Goal: Communication & Community: Answer question/provide support

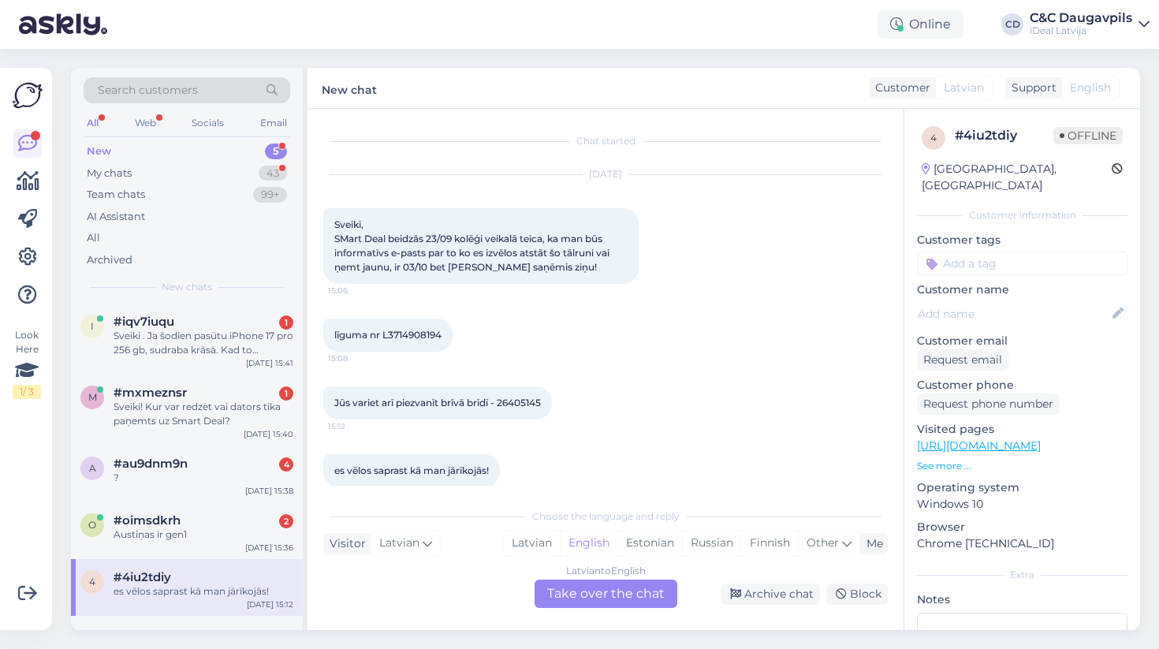
scroll to position [19, 0]
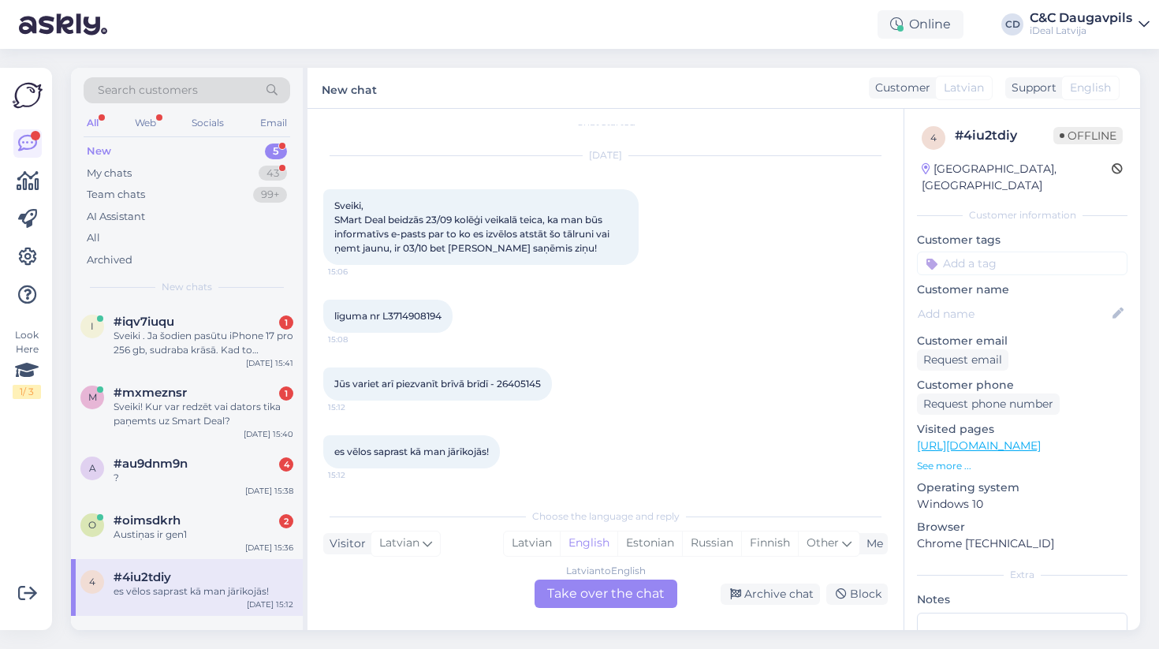
click at [471, 500] on div "Choose the language and reply Visitor Latvian Me Latvian English Estonian Russi…" at bounding box center [605, 554] width 565 height 108
click at [176, 523] on span "#oimsdkrh" at bounding box center [147, 520] width 67 height 14
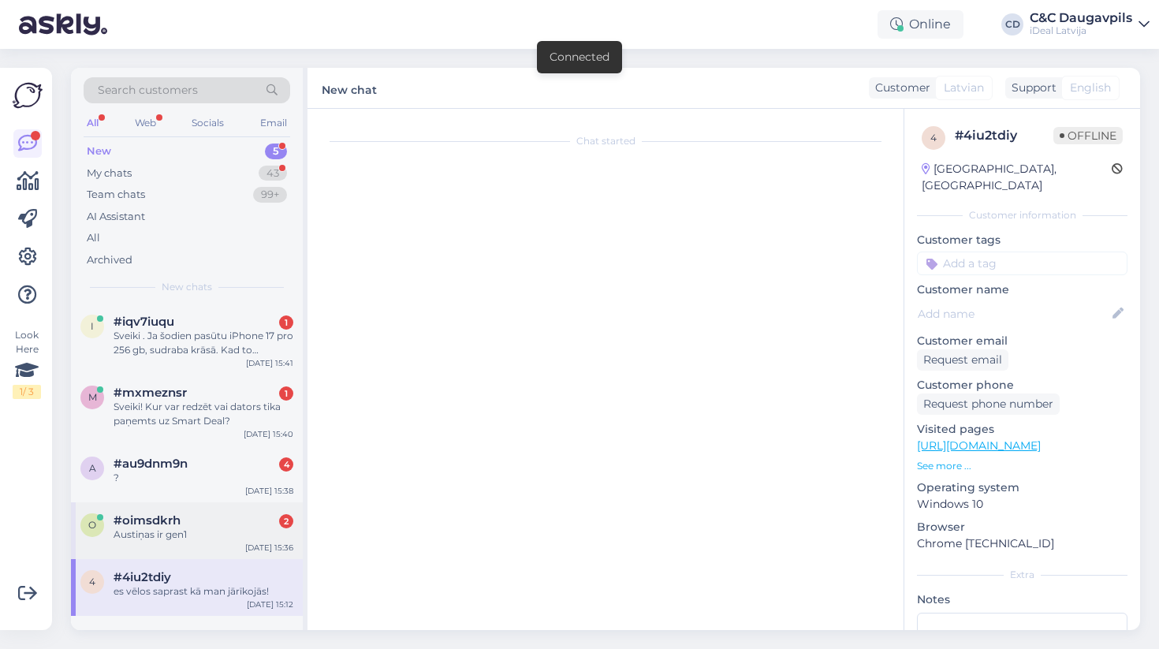
click at [196, 532] on div "Austiņas ir gen1" at bounding box center [204, 535] width 180 height 14
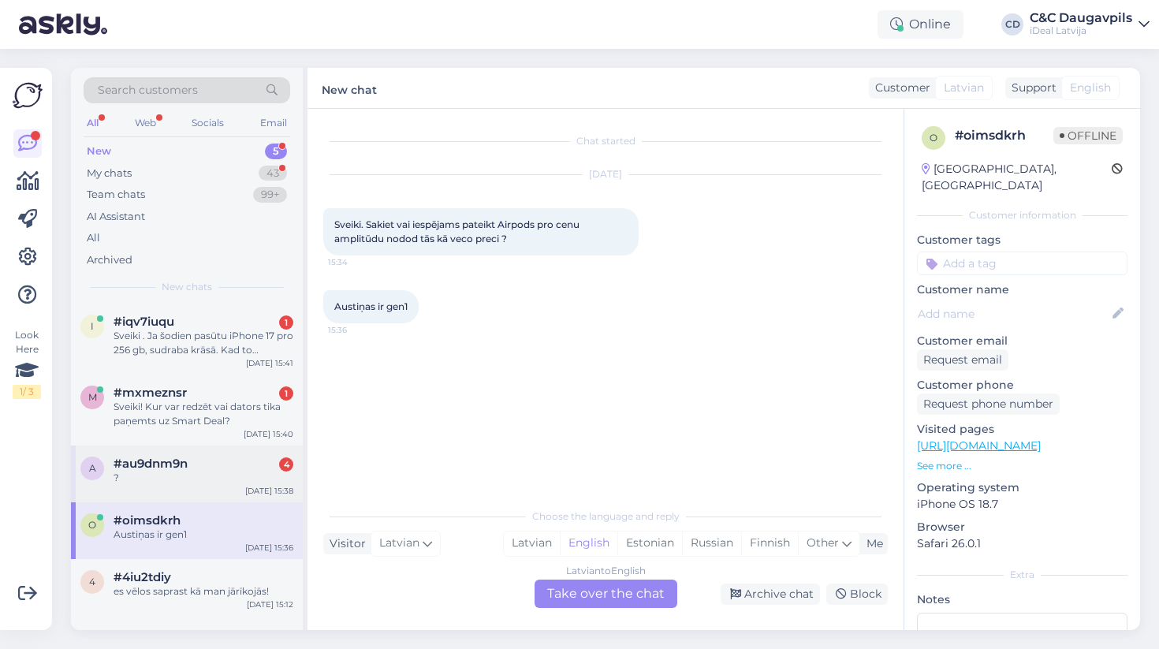
click at [164, 457] on span "#au9dnm9n" at bounding box center [151, 464] width 74 height 14
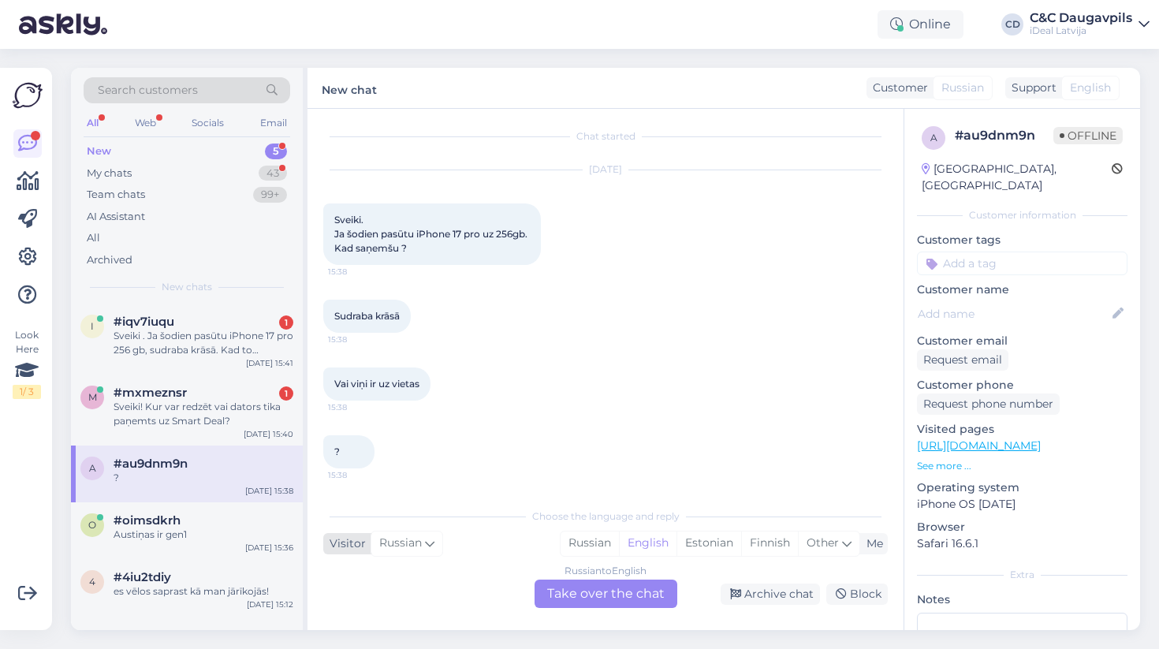
click at [433, 542] on icon at bounding box center [429, 543] width 9 height 17
type input "la"
click at [379, 495] on link "Latvian" at bounding box center [409, 503] width 173 height 25
click at [573, 599] on div "Latvian to English Take over the chat" at bounding box center [606, 594] width 143 height 28
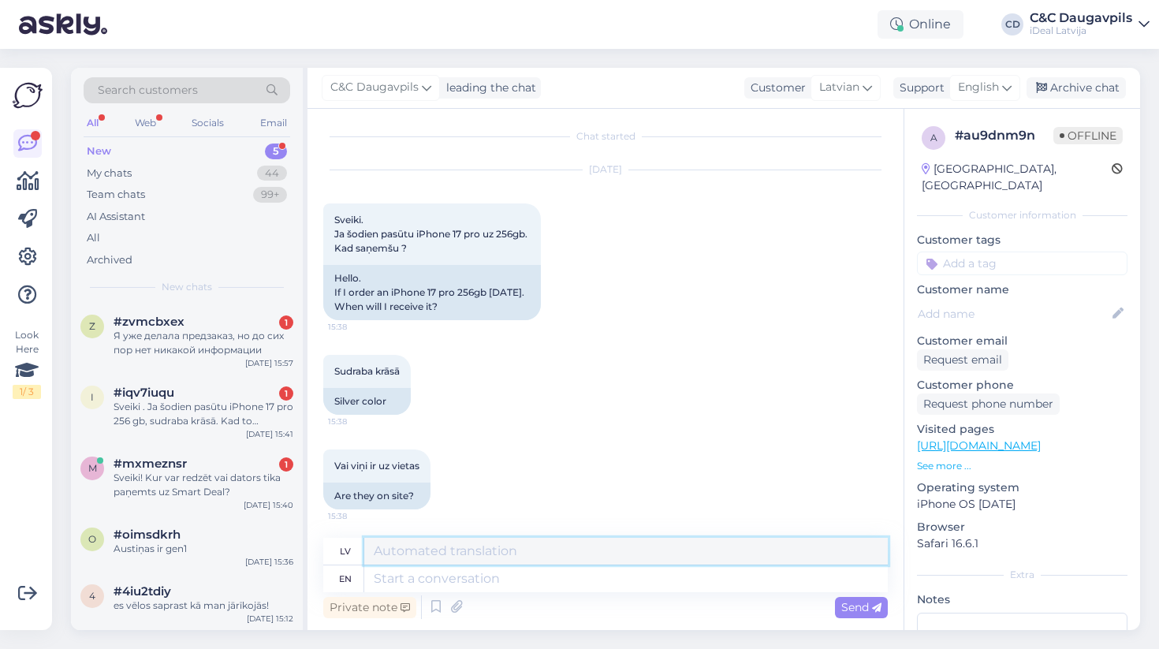
click at [464, 550] on textarea at bounding box center [626, 551] width 524 height 27
click at [454, 577] on textarea at bounding box center [626, 578] width 524 height 27
click at [338, 548] on div "lv" at bounding box center [343, 551] width 41 height 27
click at [446, 583] on textarea at bounding box center [626, 578] width 524 height 27
type textarea "La"
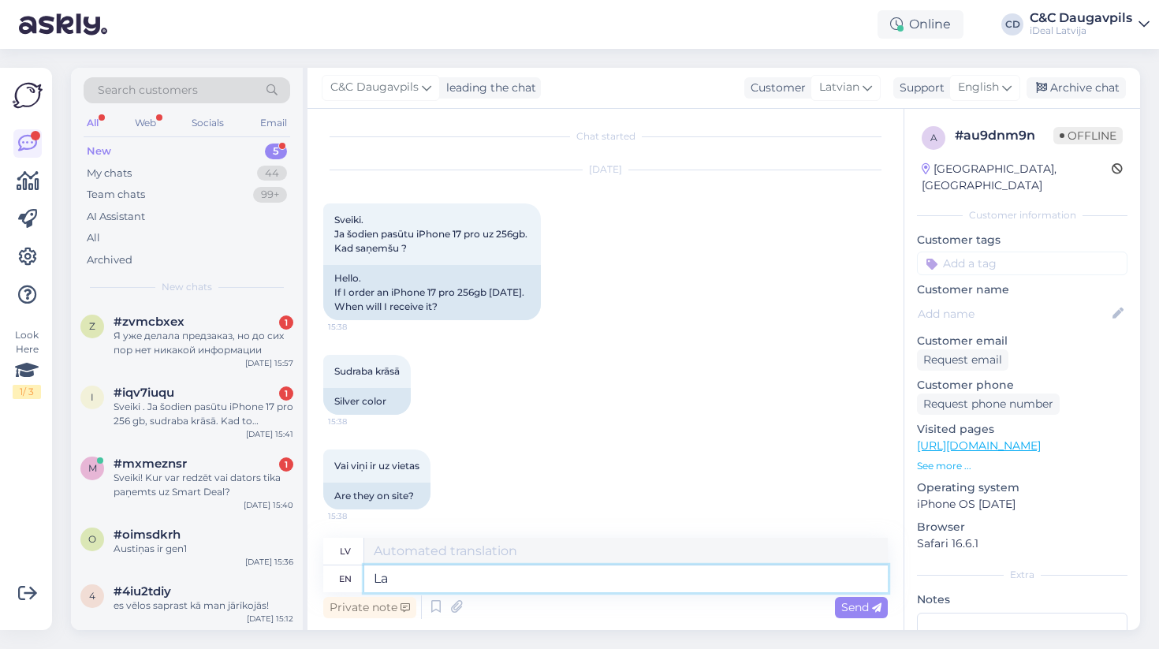
type textarea "La"
type textarea "Labdien"
type textarea "Labdien,"
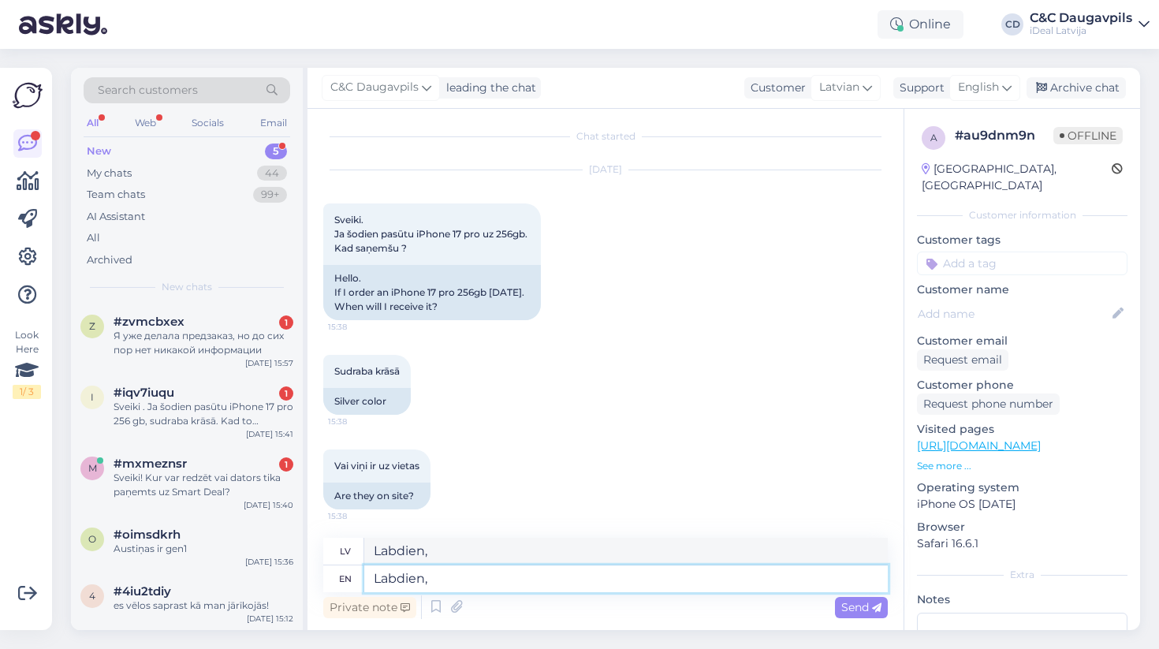
type textarea "Labdien"
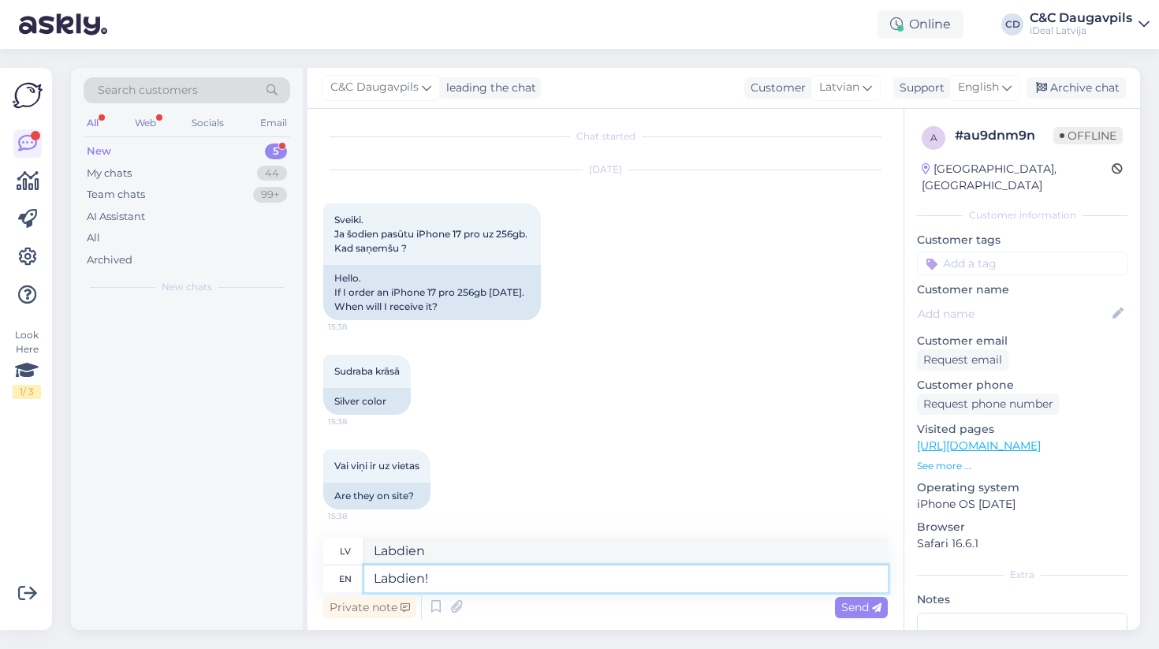
type textarea "Labdien!"
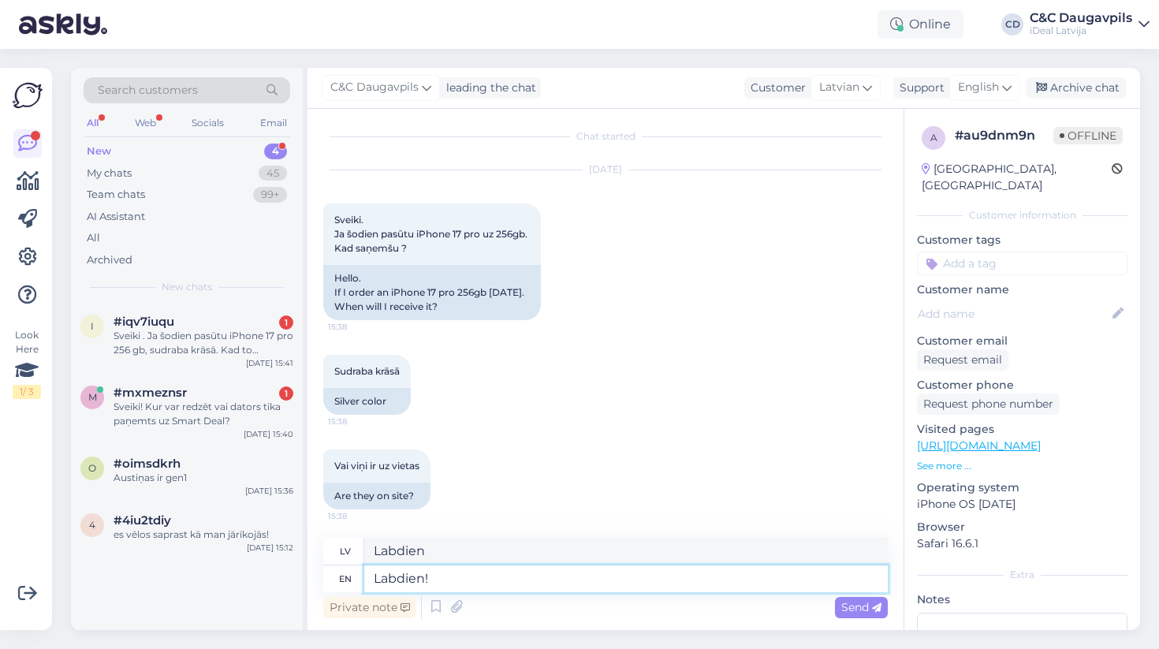
type textarea "Labdien!"
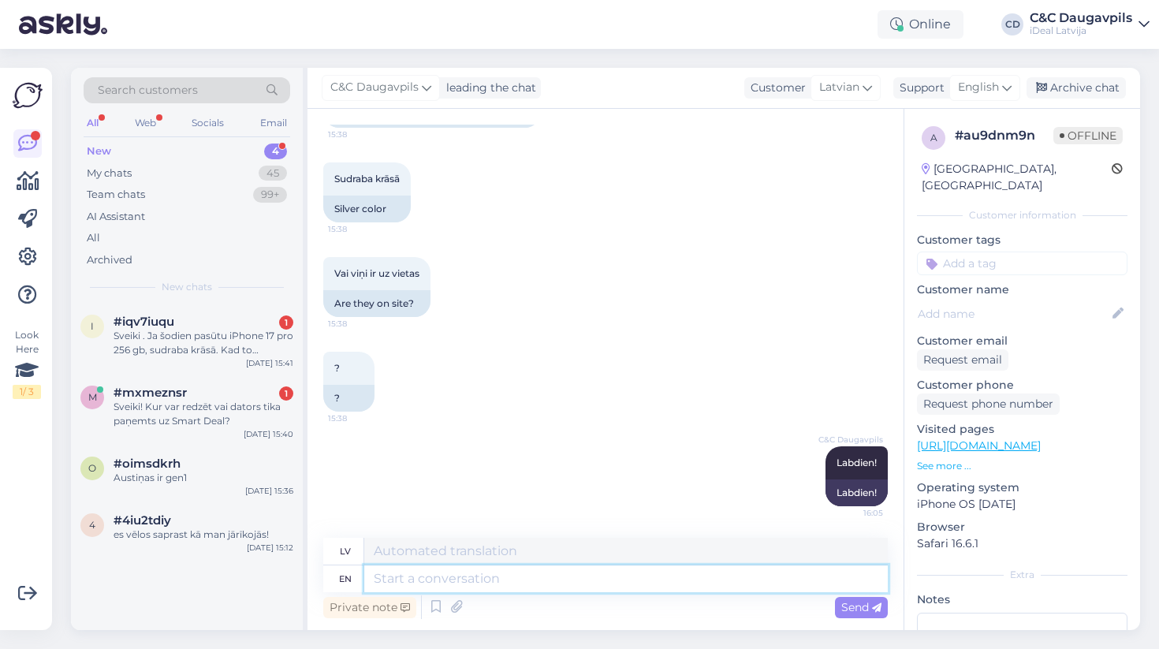
click at [414, 581] on textarea at bounding box center [626, 578] width 524 height 27
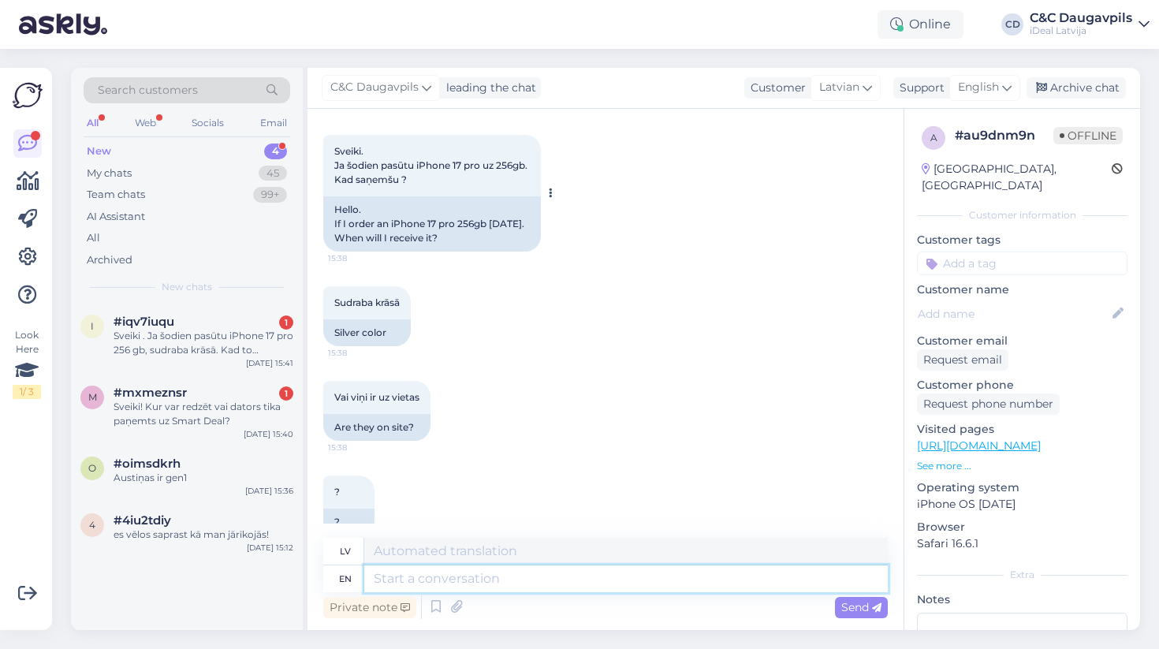
scroll to position [74, 0]
drag, startPoint x: 365, startPoint y: 236, endPoint x: 353, endPoint y: 196, distance: 41.4
click at [353, 196] on div "Hello. If I order an iPhone 17 pro 256gb [DATE]. When will I receive it?" at bounding box center [432, 223] width 218 height 55
click at [526, 424] on div "Vai viņi ir uz vietas 15:38 Are they on site?" at bounding box center [605, 410] width 565 height 95
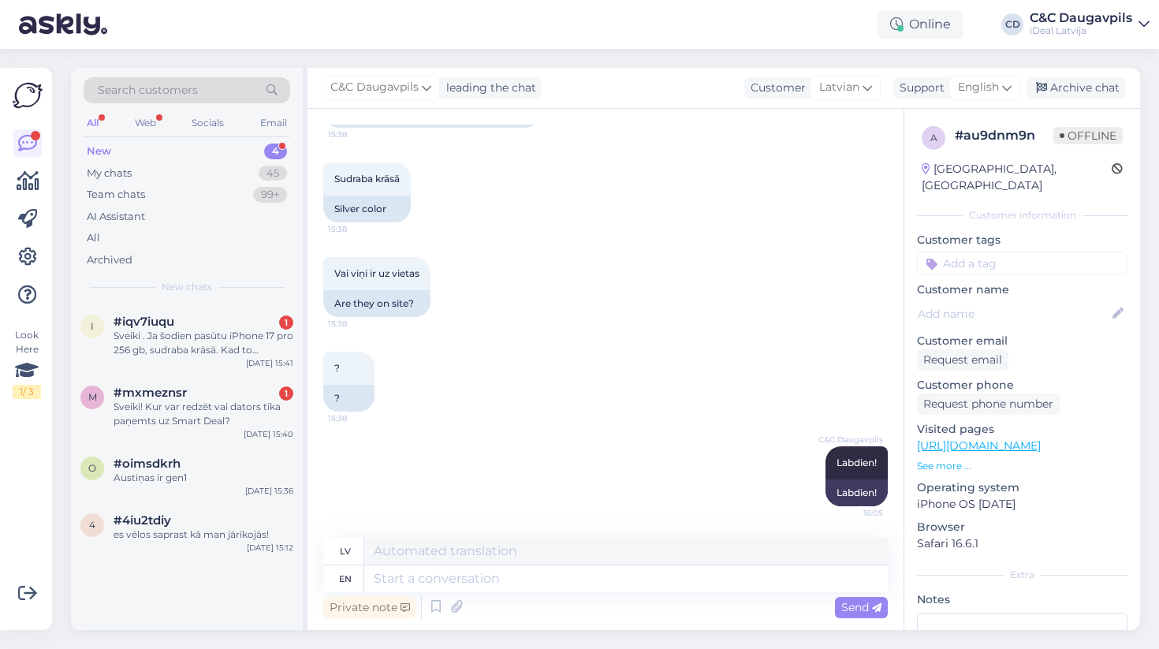
scroll to position [197, 0]
click at [421, 577] on textarea at bounding box center [626, 578] width 524 height 27
type textarea "Diemž"
type textarea "Diem"
type textarea "Diemžēl"
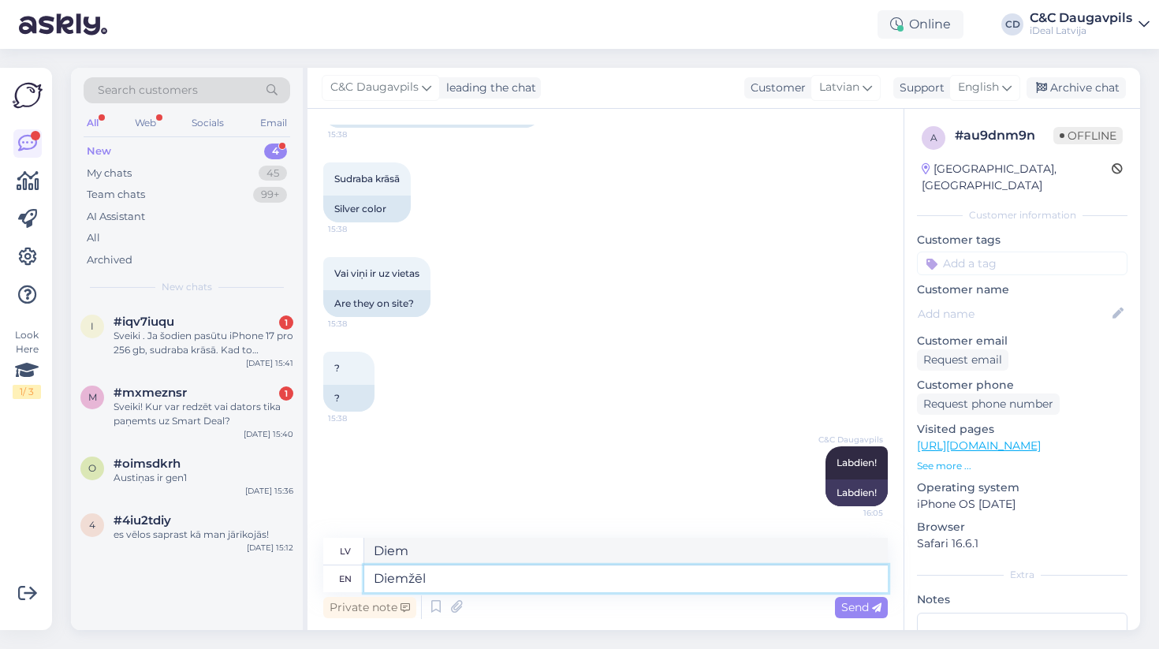
type textarea "Diemžē"
type textarea "Diemžēl"
click at [439, 584] on textarea "Diemžēl" at bounding box center [626, 578] width 524 height 27
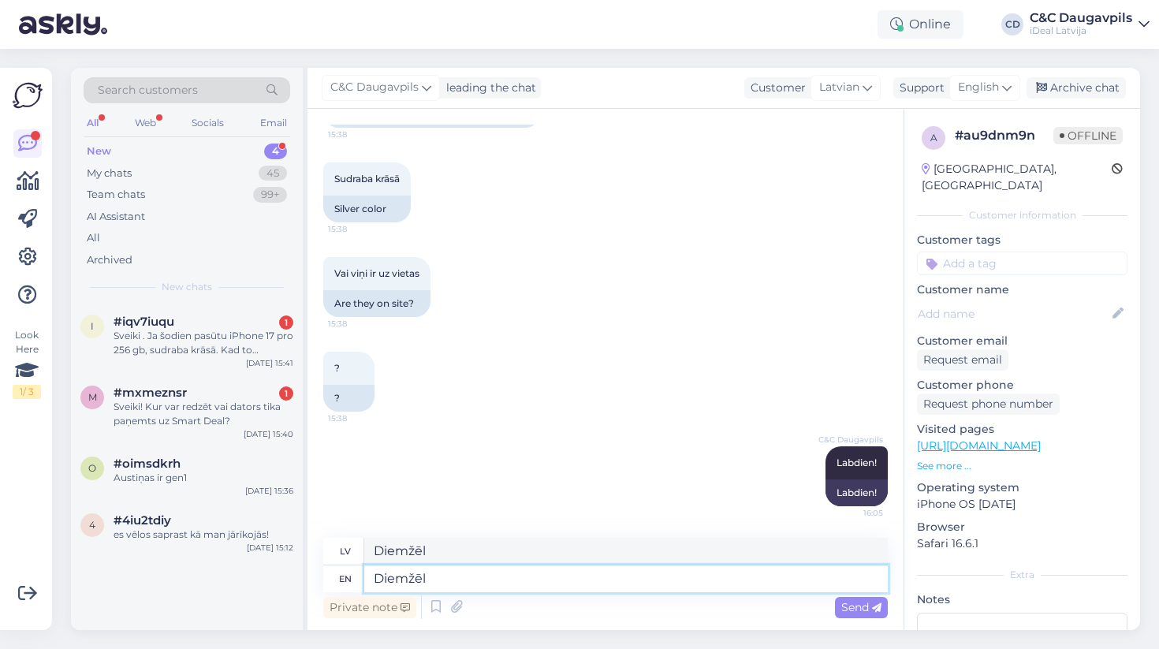
click at [435, 580] on textarea "Diemžēl" at bounding box center [626, 578] width 524 height 27
paste textarea "Diemžel precizu datumu šobrid nevaram nosaukt, jo piegâdes notiek ierobežotos d…"
type textarea "Diemžēl Diemžel precizu datumu šobrid nevaram nosaukt, jo piegâdes notiek ierob…"
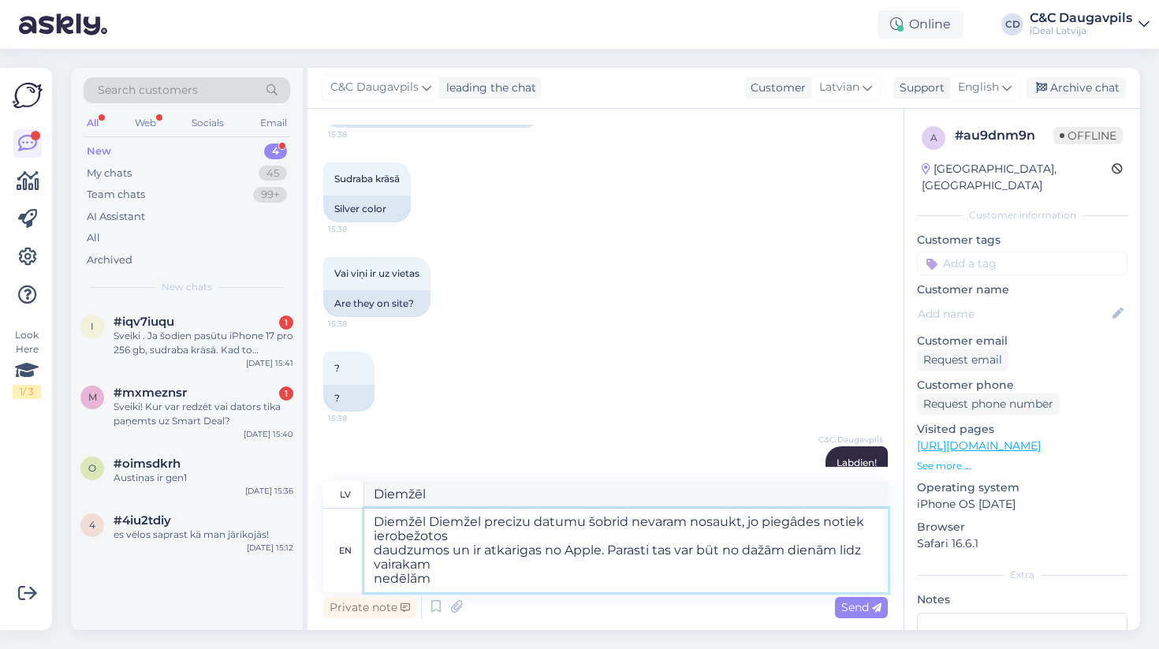
type textarea "Diemžēl Diemžel precizu datumu šobrid nevaram nosaukt, jo piegâdes notiek ierob…"
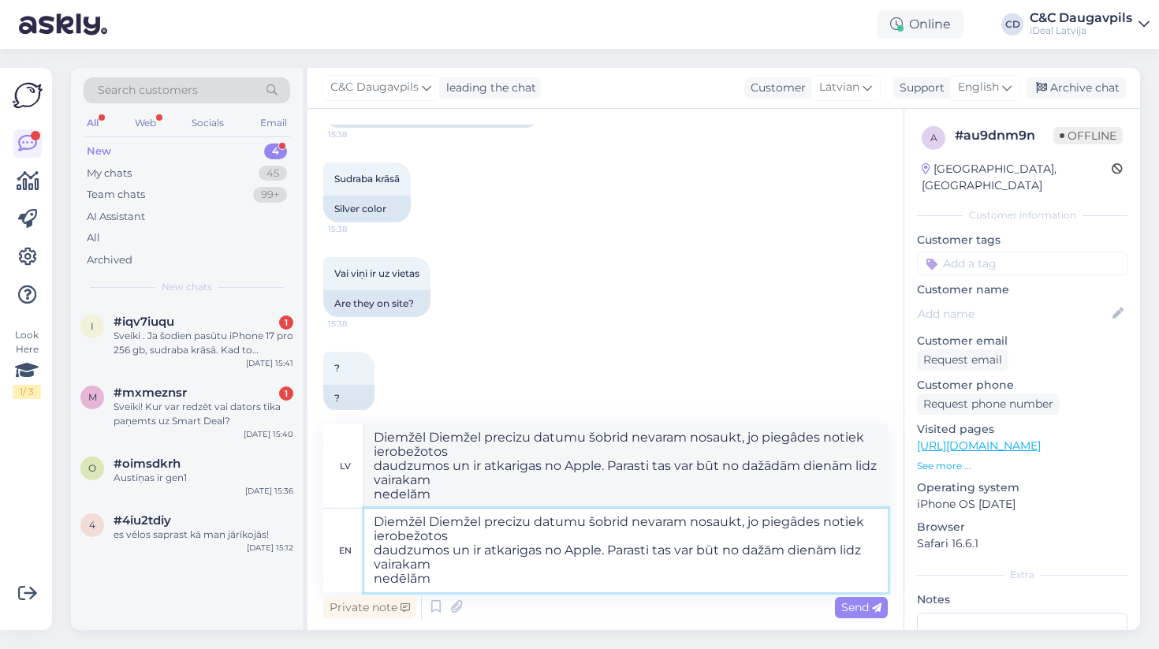
click at [430, 524] on textarea "Diemžēl Diemžel precizu datumu šobrid nevaram nosaukt, jo piegâdes notiek ierob…" at bounding box center [626, 551] width 524 height 84
type textarea "Diemžel precizu datumu šobrid nevaram nosaukt, jo piegâdes notiek ierobežotos d…"
click at [422, 528] on textarea "Diemžel precizu datumu šobrid nevaram nosaukt, jo piegâdes notiek ierobežotos d…" at bounding box center [626, 551] width 524 height 84
click at [424, 523] on textarea "Diemžel precizu datumu šobrid nevaram nosaukt, jo piegâdes notiek ierobežotos d…" at bounding box center [626, 551] width 524 height 84
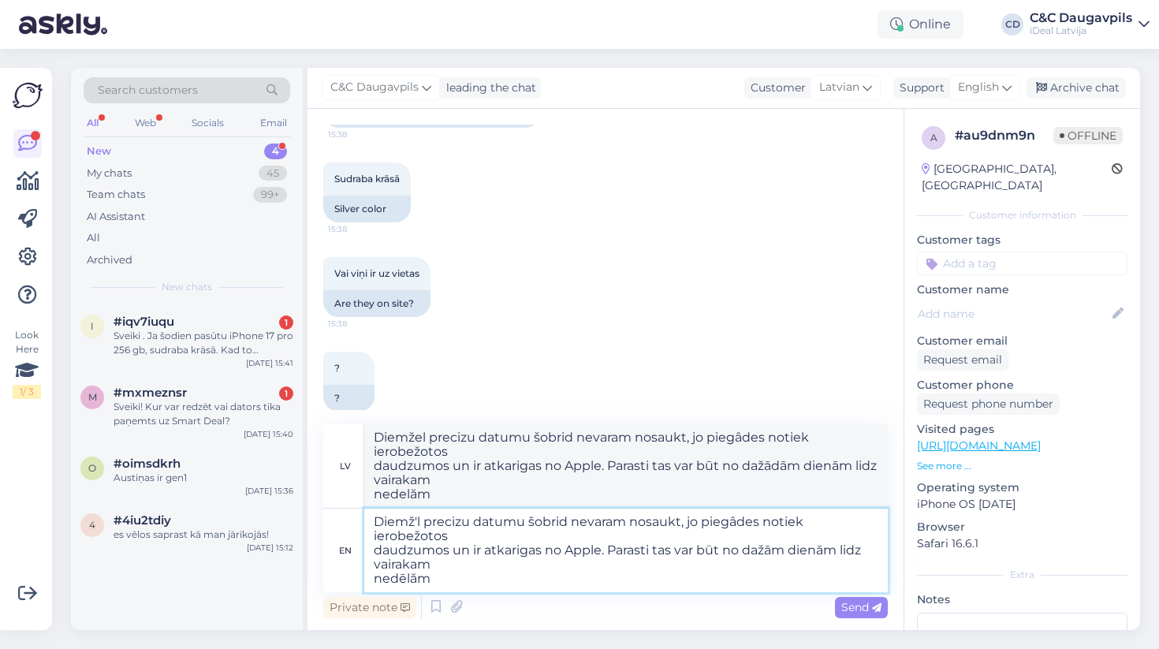
type textarea "Diemžēl precizu datumu šobrid nevaram nosaukt, jo piegâdes notiek ierobežotos d…"
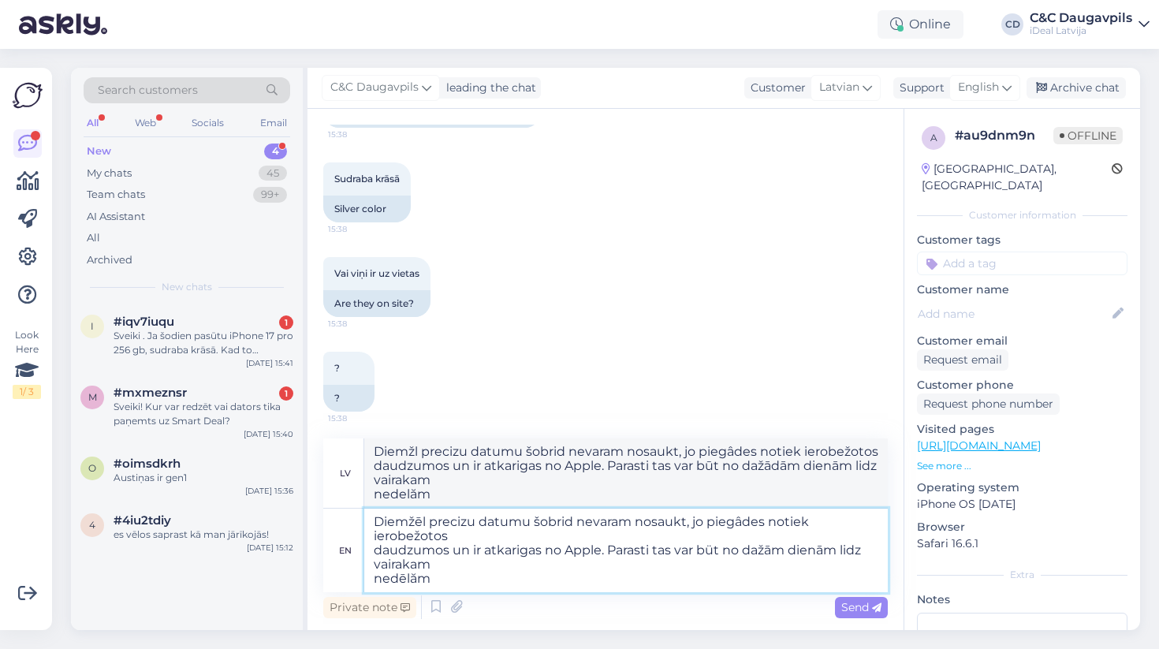
type textarea "Diemžēl precizu datumu šobrid nevaram nosaukt, jo piegâdes notiek ierobežotos d…"
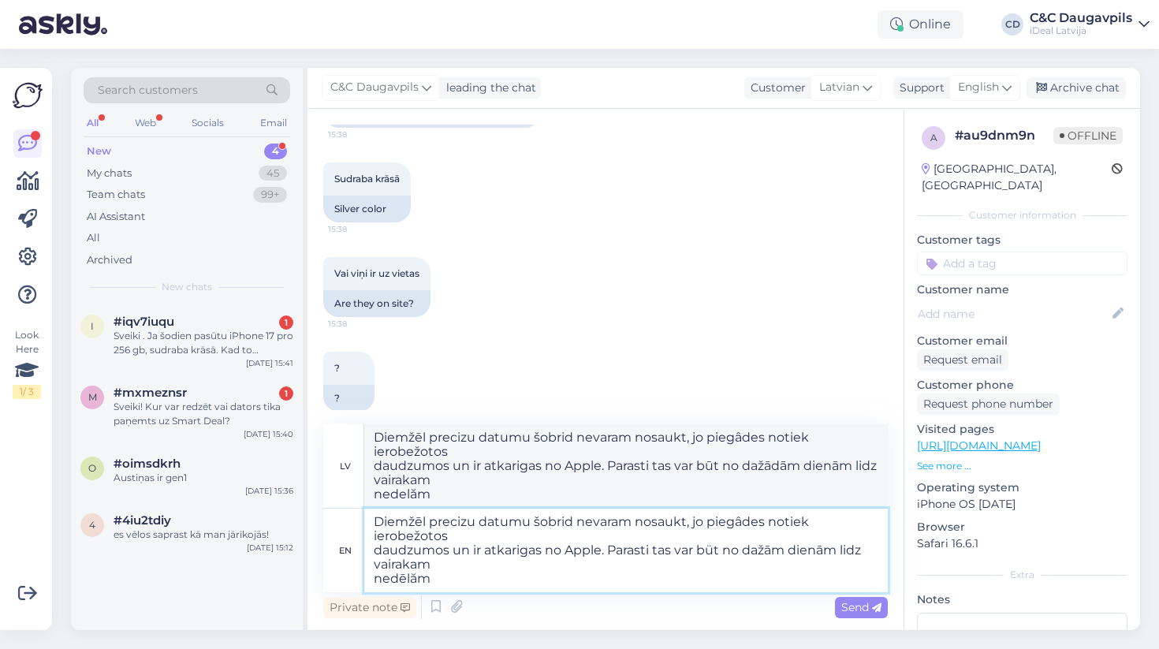
click at [463, 525] on textarea "Diemžēl precizu datumu šobrid nevaram nosaukt, jo piegâdes notiek ierobežotos d…" at bounding box center [626, 551] width 524 height 84
type textarea "Diemžēl precīzu datumu šobrid nevaram nosaukt, jo piegâdes notiek ierobežotos d…"
click at [566, 529] on textarea "Diemžēl precīzu datumu šobrid nevaram nosaukt, jo piegâdes notiek ierobežotos d…" at bounding box center [626, 551] width 524 height 84
click at [567, 526] on textarea "Diemžēl precīzu datumu šobrid nevaram nosaukt, jo piegâdes notiek ierobežotos d…" at bounding box center [626, 551] width 524 height 84
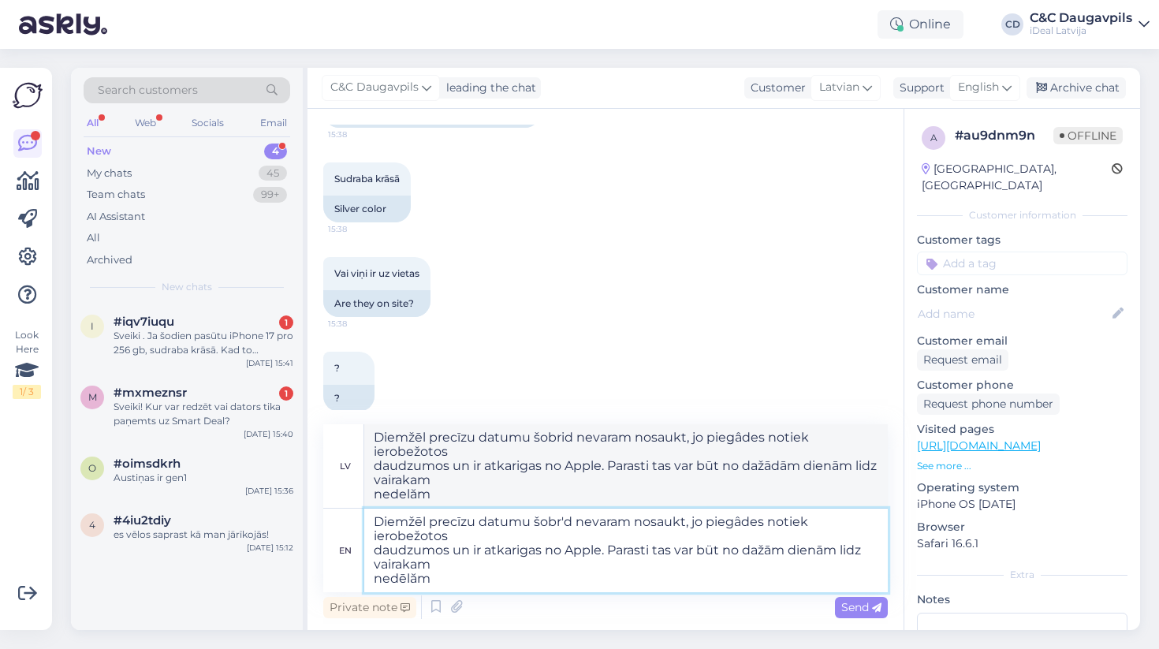
type textarea "Diemžēl precīzu datumu šobrīd nevaram nosaukt, jo piegâdes notiek ierobežotos d…"
type textarea "Diemžēl precīzu datumu šobrīd nevaram nosaukt, jo piegâdes notiek ierobežotas d…"
click at [748, 529] on textarea "Diemžēl precīzu datumu šobrīd nevaram nosaukt, jo piegâdes notiek ierobežotos d…" at bounding box center [626, 551] width 524 height 84
click at [746, 526] on textarea "Diemžēl precīzu datumu šobrīd nevaram nosaukt, jo piegâdes notiek ierobežotos d…" at bounding box center [626, 551] width 524 height 84
type textarea "Diemžēl precīzu datumu šobrīd nevaram nosaukt, jo piegdes notiek ierobežotos da…"
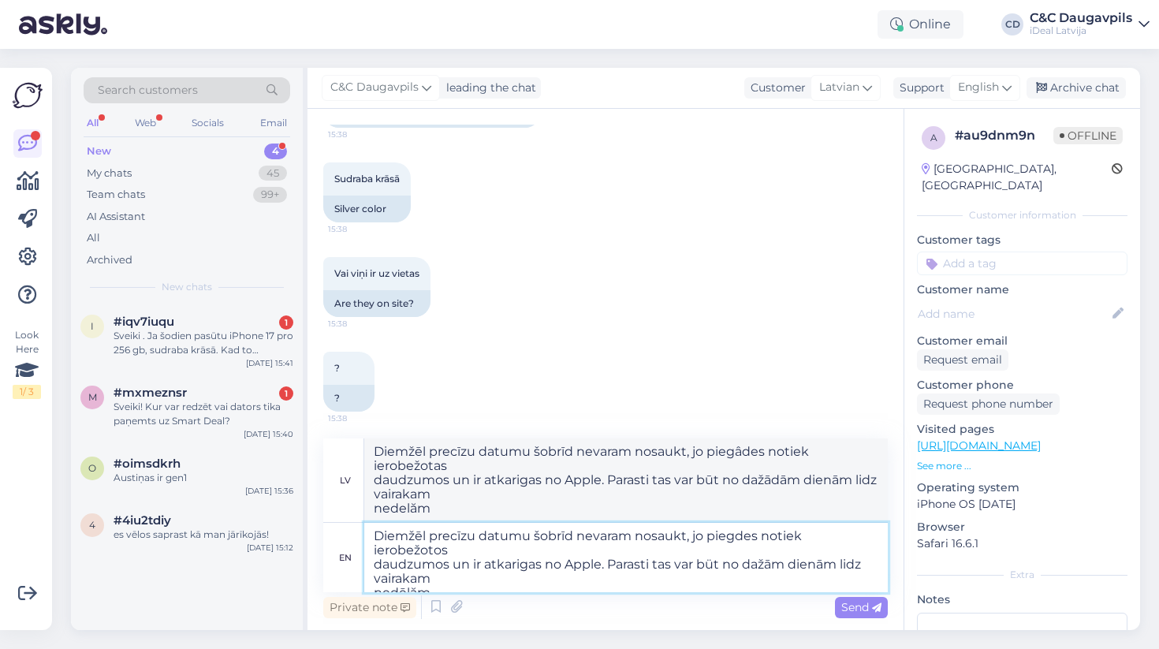
type textarea "Diemžēl precīzu datumu šobrīd nevaram nosaukt, jo piegdes notiek ierobežotas da…"
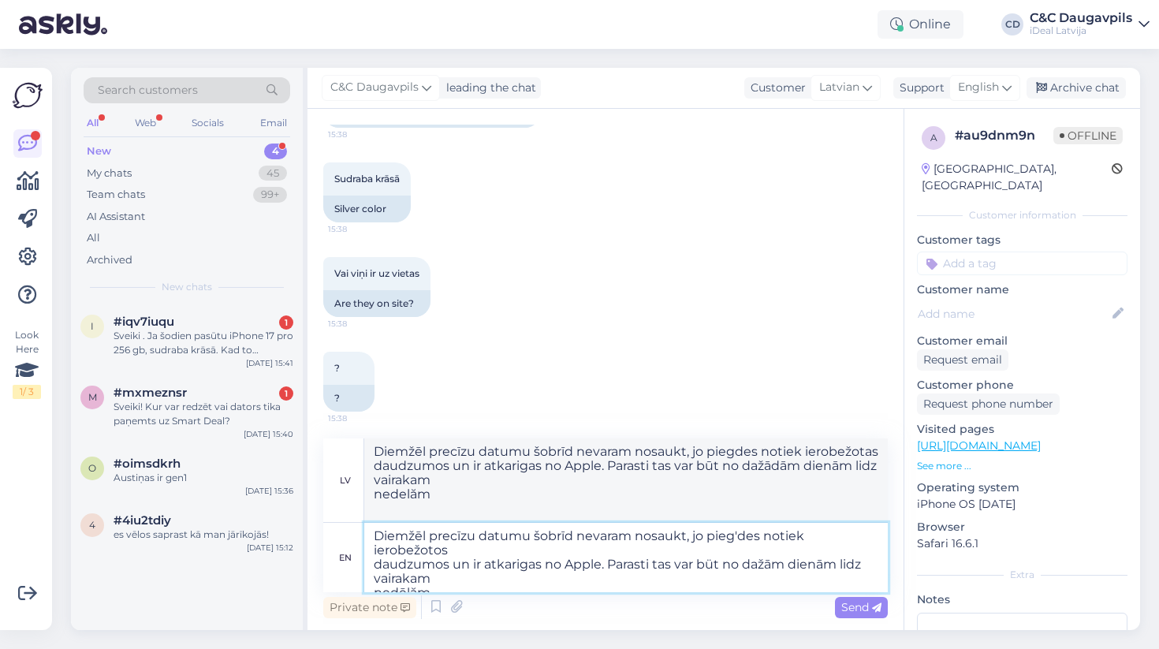
type textarea "Diemžēl precīzu datumu šobrīd nevaram nosaukt, jo piegādes notiek ierobežotos d…"
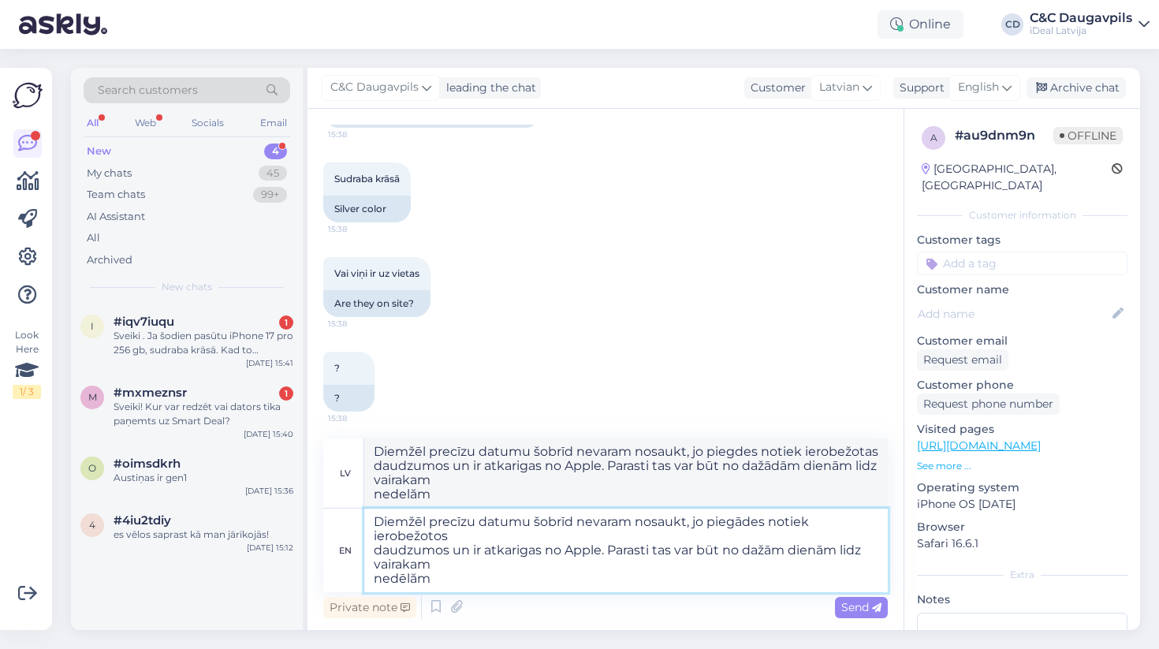
type textarea "Diemžēl precīzu datumu šobrīd nevaram nosaukt, jo piegādes notiek ierobežotos d…"
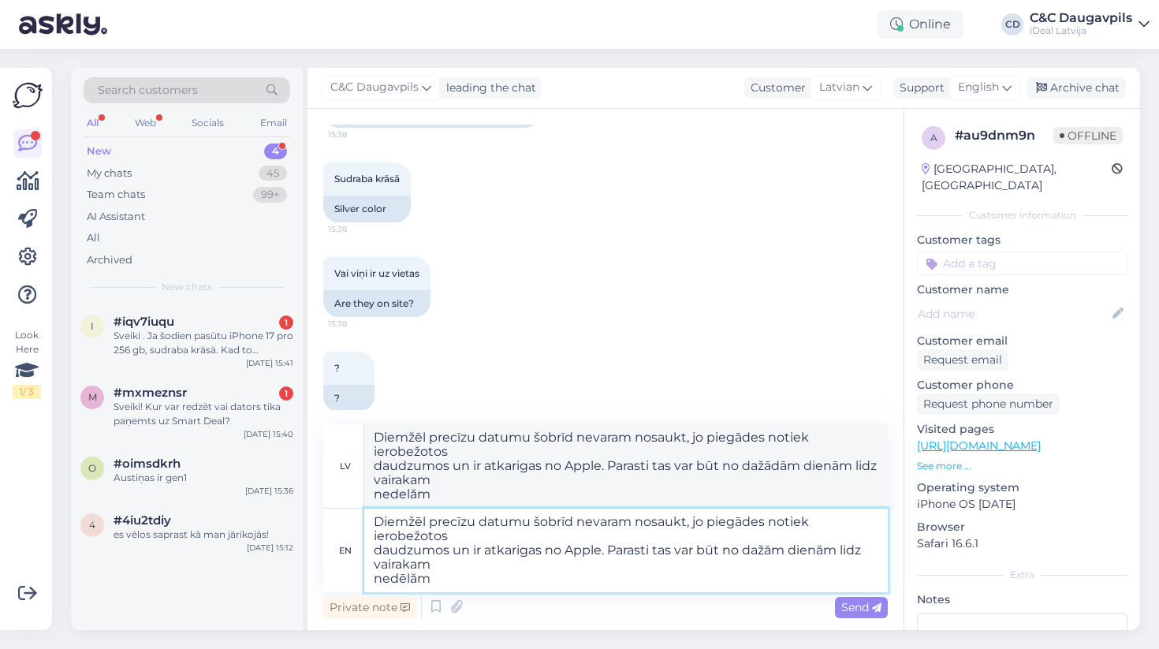
click at [450, 545] on textarea "Diemžēl precīzu datumu šobrīd nevaram nosaukt, jo piegādes notiek ierobežotos d…" at bounding box center [626, 551] width 524 height 84
click at [430, 553] on textarea "Diemžēl precīzu datumu šobrīd nevaram nosaukt, jo piegādes notiek ierobežotos d…" at bounding box center [626, 551] width 524 height 84
click at [474, 556] on textarea "Diemžēl precīzu datumu šobrīd nevaram nosaukt, jo piegādes notiek ierobežotos d…" at bounding box center [626, 551] width 524 height 84
click at [524, 554] on textarea "Diemžēl precīzu datumu šobrīd nevaram nosaukt, jo piegādes notiek ierobežotos d…" at bounding box center [626, 551] width 524 height 84
type textarea "Diemžēl precīzu datumu šobrīd nevaram nosaukt, jo piegādes notiek ierobežotos d…"
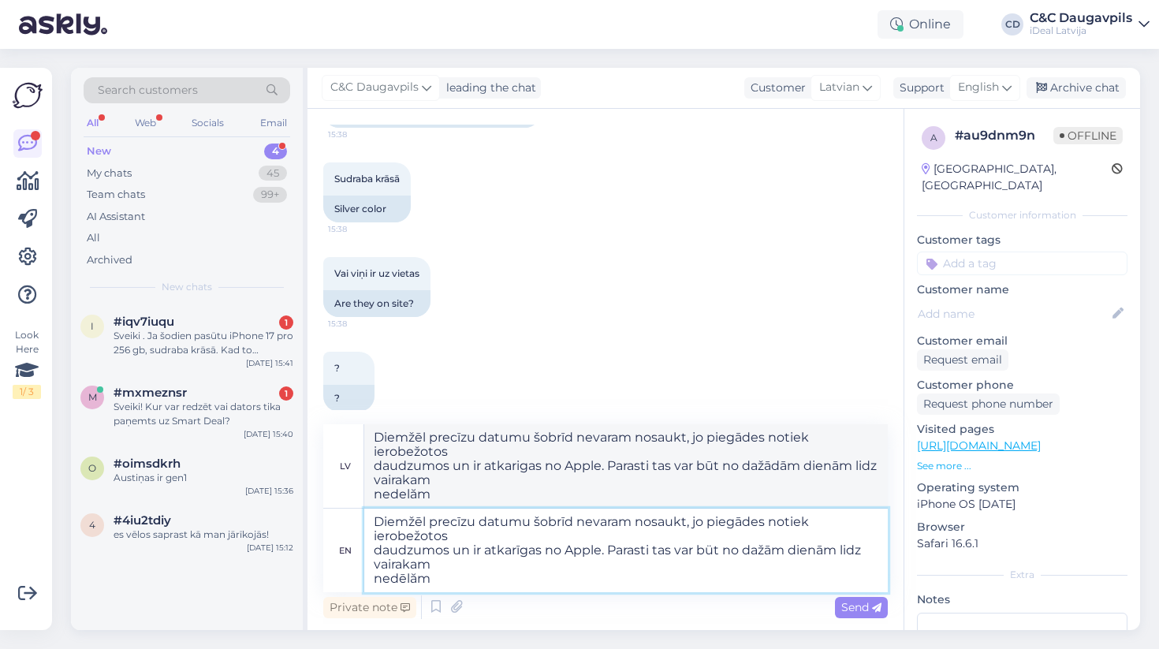
type textarea "Diemžēl precīzu datumu šobrīd nevaram nosaukt, jo piegādes notiek ierobežotos d…"
click at [723, 554] on textarea "Diemžēl precīzu datumu šobrīd nevaram nosaukt, jo piegādes notiek ierobežotos d…" at bounding box center [626, 551] width 524 height 84
click at [718, 553] on textarea "Diemžēl precīzu datumu šobrīd nevaram nosaukt, jo piegādes notiek ierobežotos d…" at bounding box center [626, 551] width 524 height 84
click at [853, 551] on textarea "Diemžēl precīzu datumu šobrīd nevaram nosaukt, jo piegādes notiek ierobežotos d…" at bounding box center [626, 551] width 524 height 84
type textarea "Diemžēl precīzu datumu šobrīd nevaram nosaukt, jo piegādes notiek ierobežotos d…"
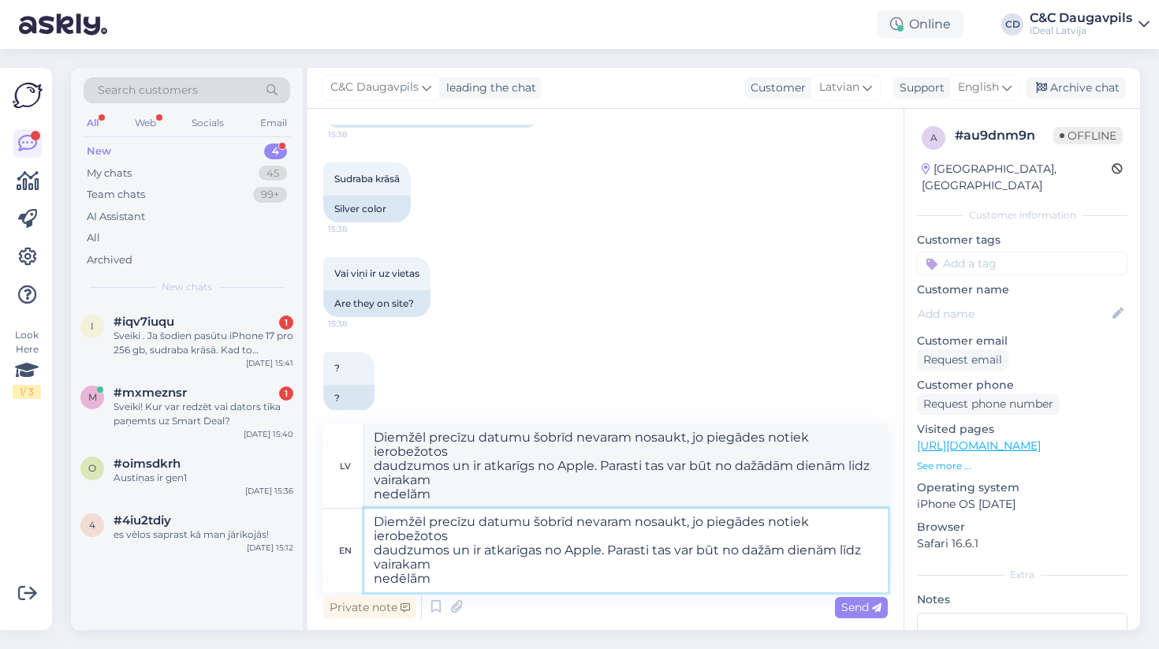
drag, startPoint x: 870, startPoint y: 578, endPoint x: 726, endPoint y: 583, distance: 143.6
click at [857, 578] on textarea "Diemžēl precīzu datumu šobrīd nevaram nosaukt, jo piegādes notiek ierobežotos d…" at bounding box center [626, 551] width 524 height 84
type textarea "Diemžēl precīzu datumu šobrīd nevaram nosaukt, jo piegādes notiek ierobežotos d…"
click at [418, 583] on textarea "Diemžēl precīzu datumu šobrīd nevaram nosaukt, jo piegādes notiek ierobežotos d…" at bounding box center [626, 551] width 524 height 84
type textarea "Diemžēl precīzu datumu šobrīd nevaram nosaukt, jo piegādes notiek ierobežotos d…"
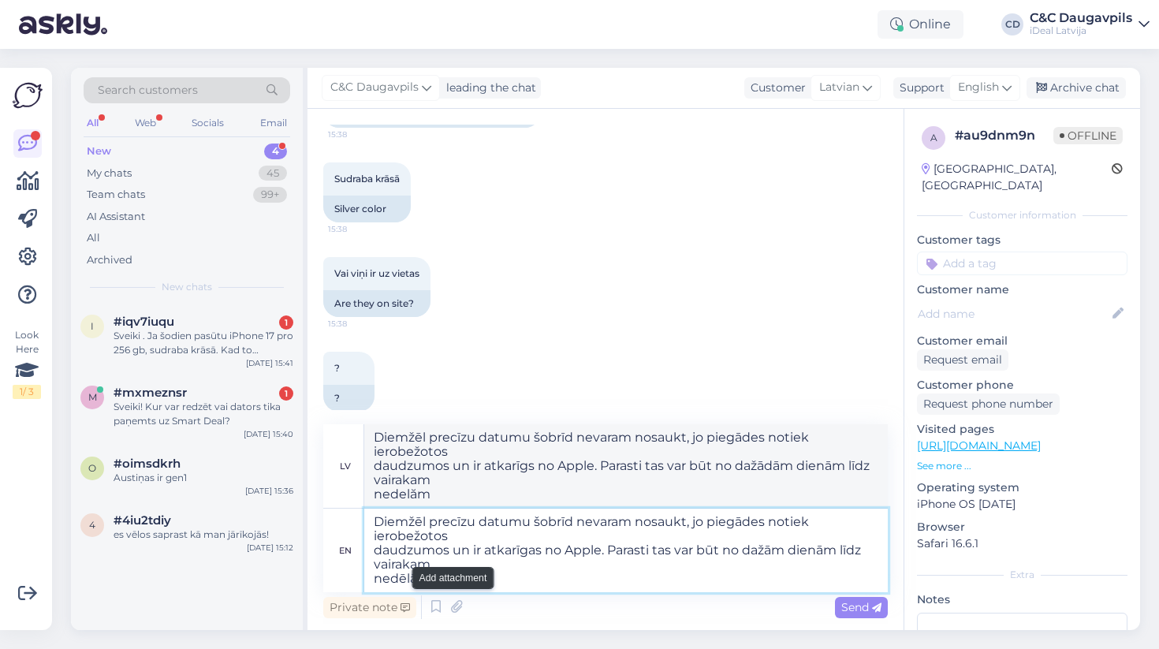
type textarea "Diemžēl precīzu datumu šobrīd nevaram nosaukt, jo piegādes notiek ierobežotos d…"
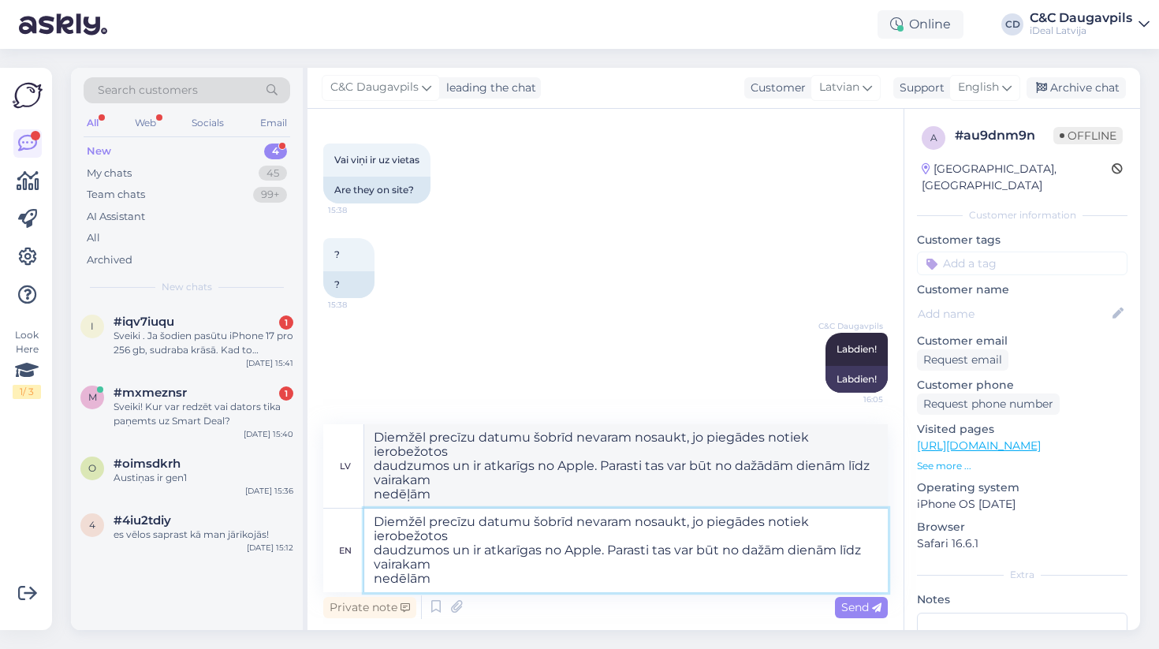
scroll to position [311, 0]
click at [427, 522] on textarea "Diemžēl precīzu datumu šobrīd nevaram nosaukt, jo piegādes notiek ierobežotos d…" at bounding box center [626, 551] width 524 height 84
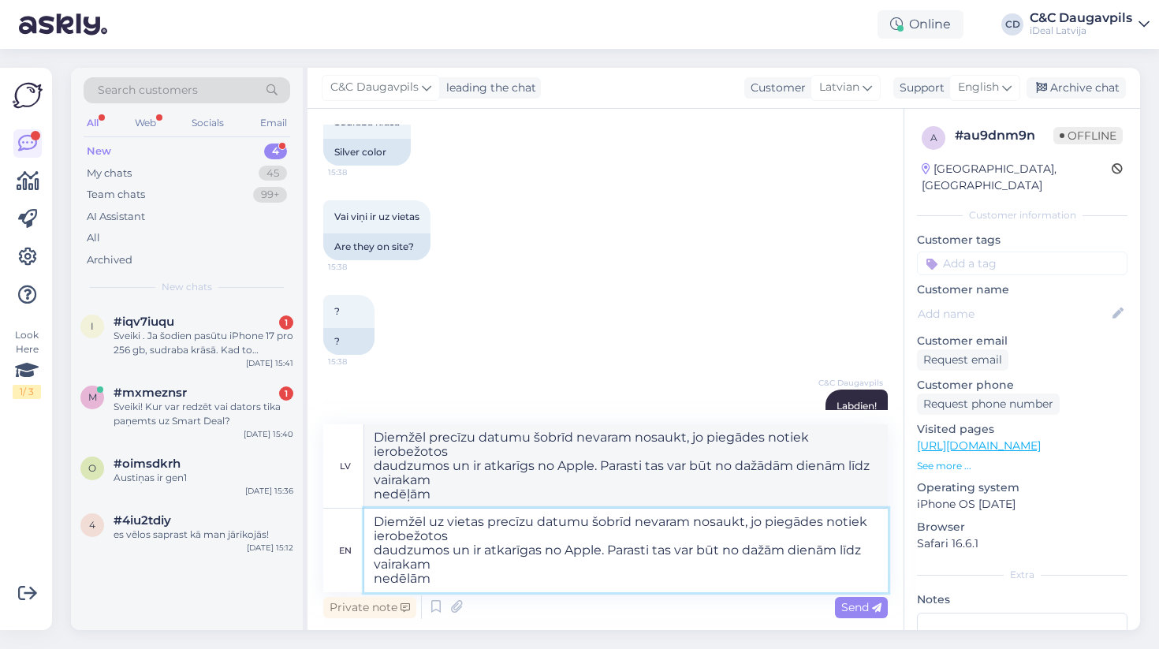
type textarea "Diemžēl uz vietas precīzu datumu šobrīd nevaram nosaukt, jo piegādes notiek ier…"
type textarea "Diemžēl uz vietas nav pieejams k precīzu datumu šobrīd nevaram nosaukt, jo pieg…"
type textarea "Diemžēl uz vietas nav pieejams precīzi datumu šobrīd nevaram nosaukt, jo piegād…"
type textarea "Diemžēl uz vietas nav pieejams kā a precīzu datumu šobrīd nevaram nosaukt, jo p…"
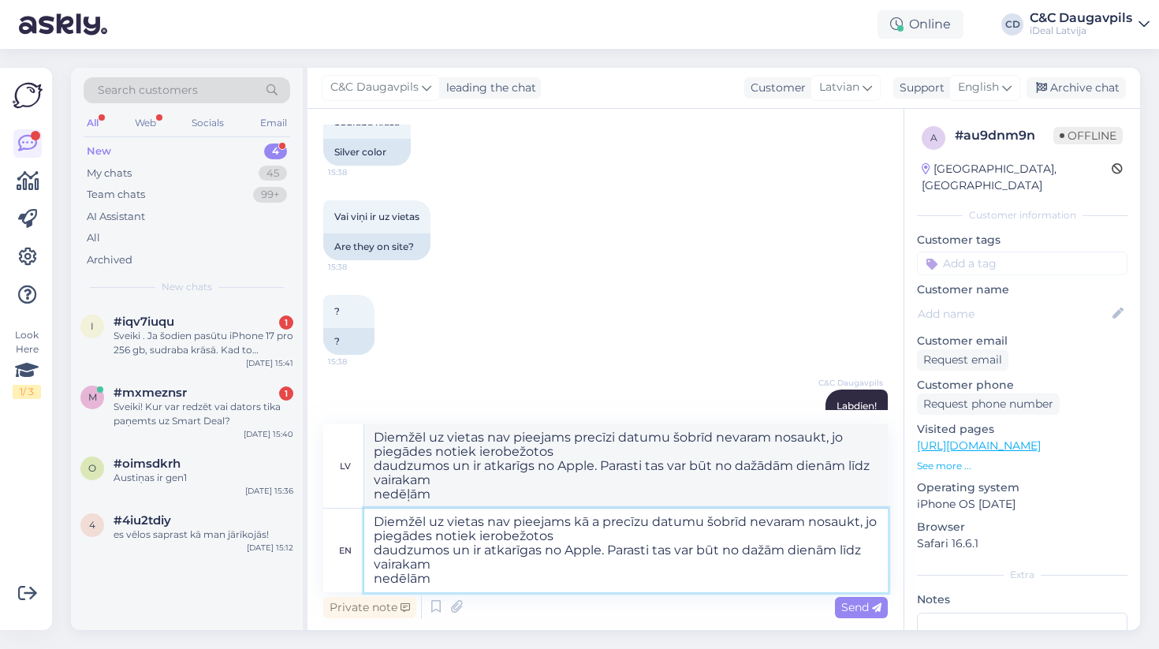
type textarea "Diemžēl uz vietas nav pieejams kā precīzi datumu šobrīd nevaram nosaukt, jo pie…"
type textarea "Diemžēl uz vietas nav pieejams kā arī precīzu datumu šobrīd nevaram nosaukt, jo…"
type textarea "Diemžēl uz vietas nav pieejams kā arī, precīzu datumu šobrīd nevaram nosaukt, j…"
type textarea "Diemžēl uz vietas nav pieejams kā arī, precīzi datumu šobrīd nevaram nosaukt, j…"
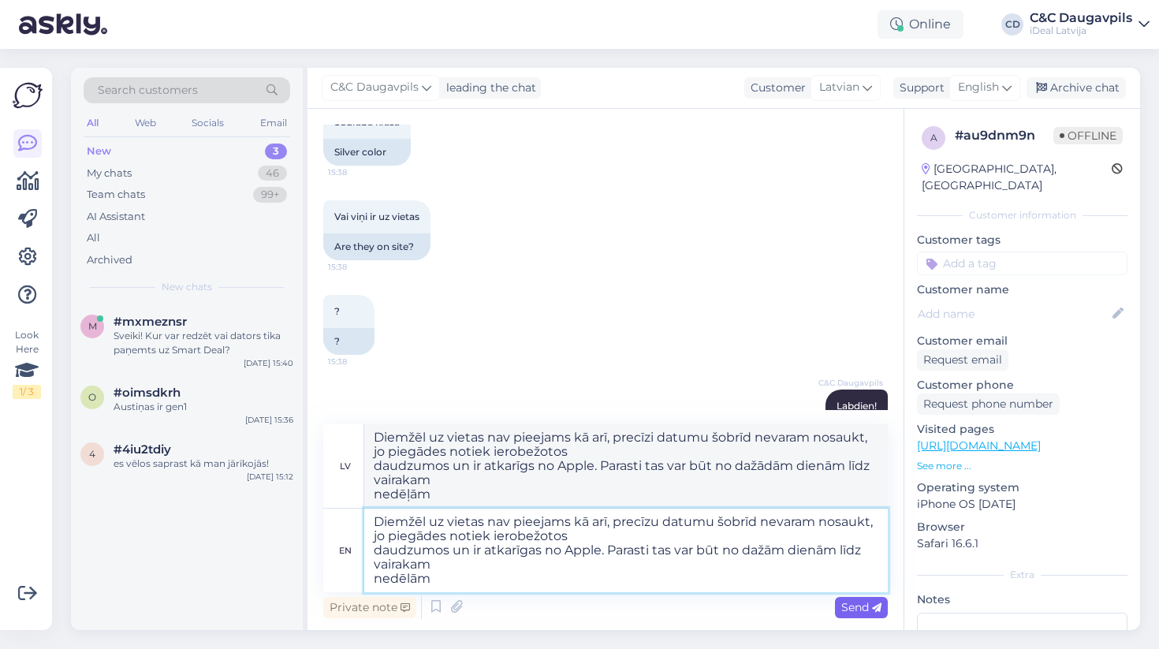
type textarea "Diemžēl uz vietas nav pieejams kā arī, precīzu datumu šobrīd nevaram nosaukt, j…"
click at [842, 612] on span "Send" at bounding box center [861, 607] width 40 height 14
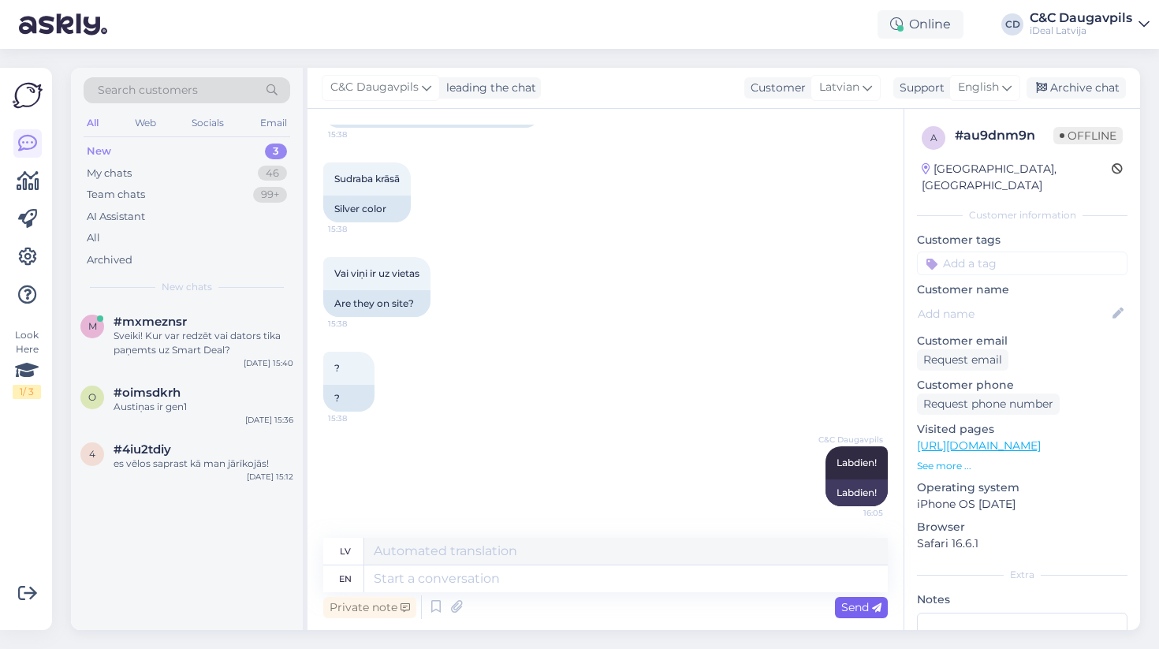
scroll to position [405, 0]
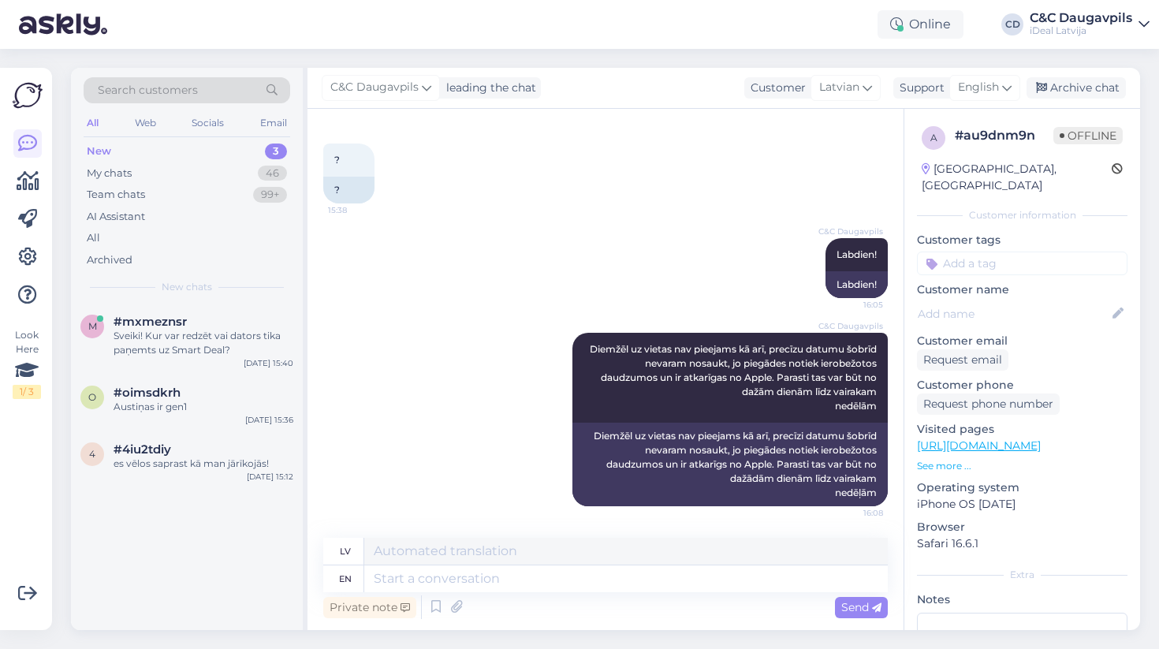
click at [343, 549] on div "lv" at bounding box center [345, 551] width 11 height 27
click at [349, 578] on div "en" at bounding box center [345, 578] width 13 height 27
click at [349, 558] on div "lv" at bounding box center [345, 551] width 11 height 27
click at [349, 553] on div "lv" at bounding box center [345, 551] width 11 height 27
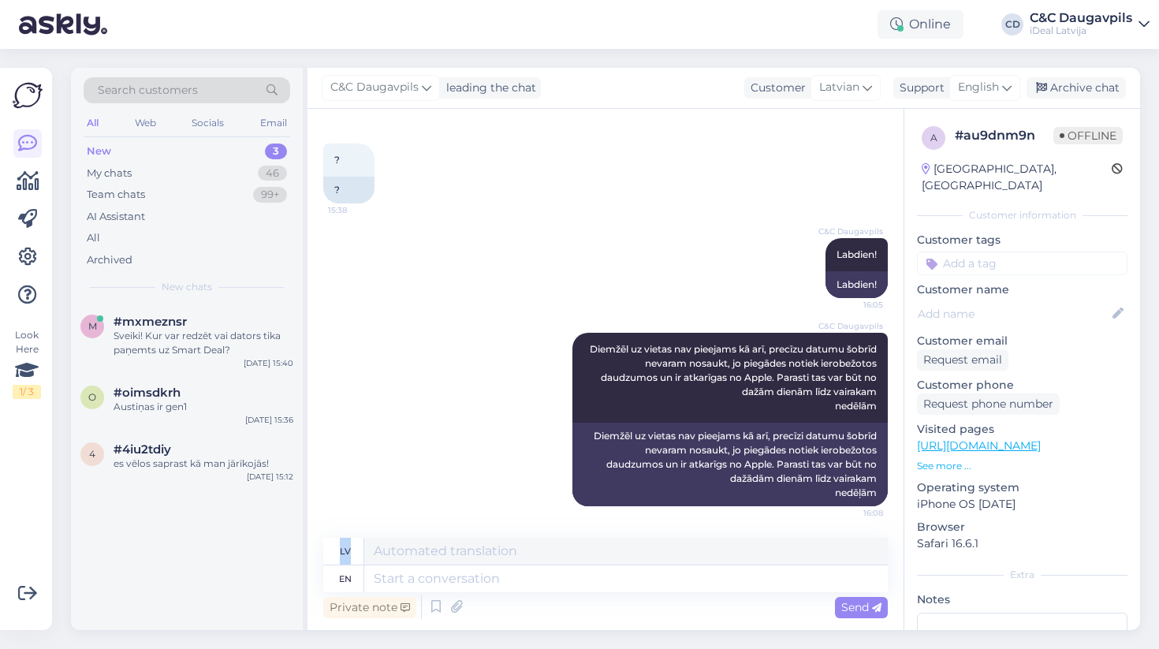
click at [349, 553] on div "lv" at bounding box center [345, 551] width 11 height 27
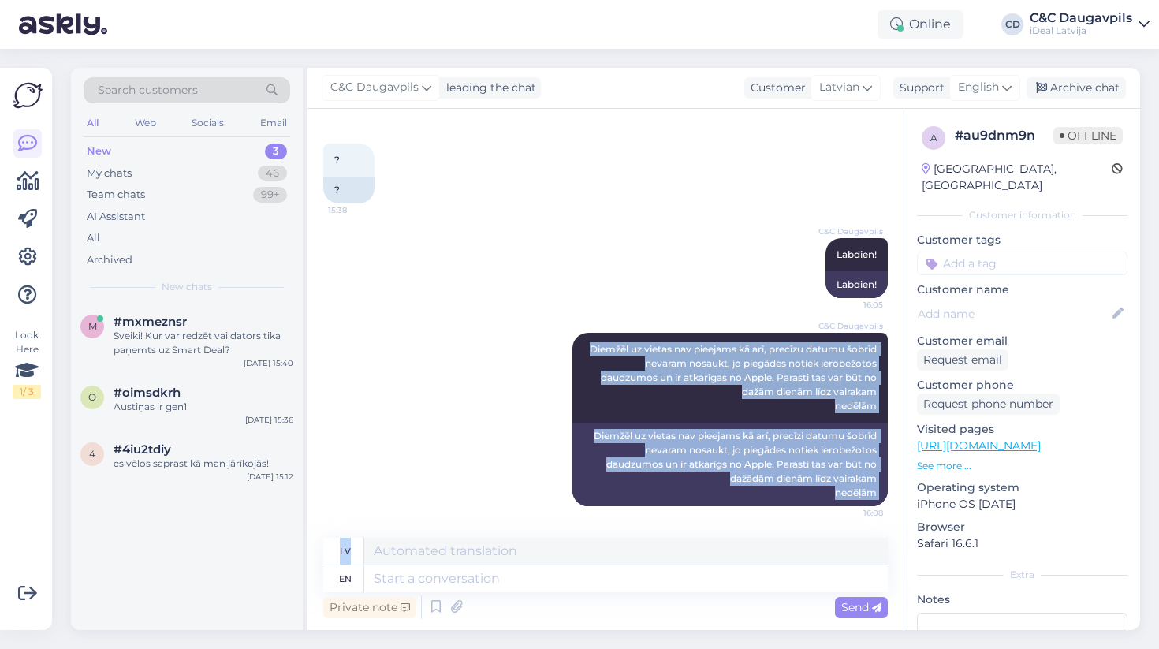
drag, startPoint x: 349, startPoint y: 553, endPoint x: 647, endPoint y: 322, distance: 377.8
click at [647, 322] on div "Chat started [DATE] Sveiki. Ja šodien pasūtu iPhone 17 pro uz 256gb. Kad saņemš…" at bounding box center [606, 369] width 596 height 521
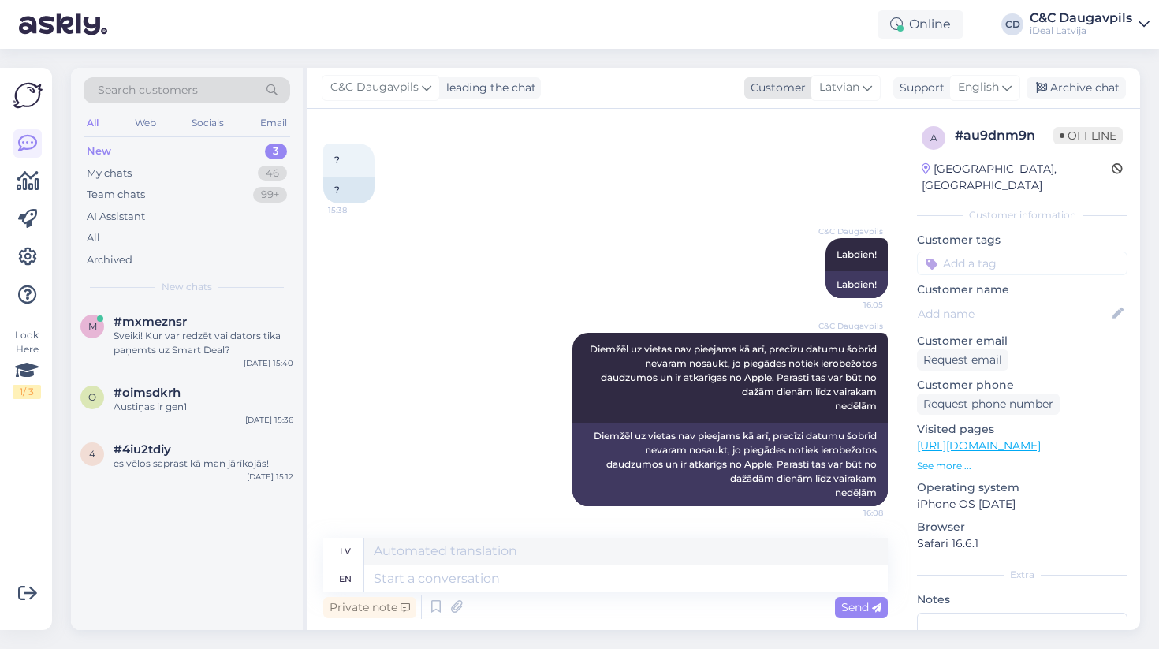
click at [856, 87] on span "Latvian" at bounding box center [839, 87] width 40 height 17
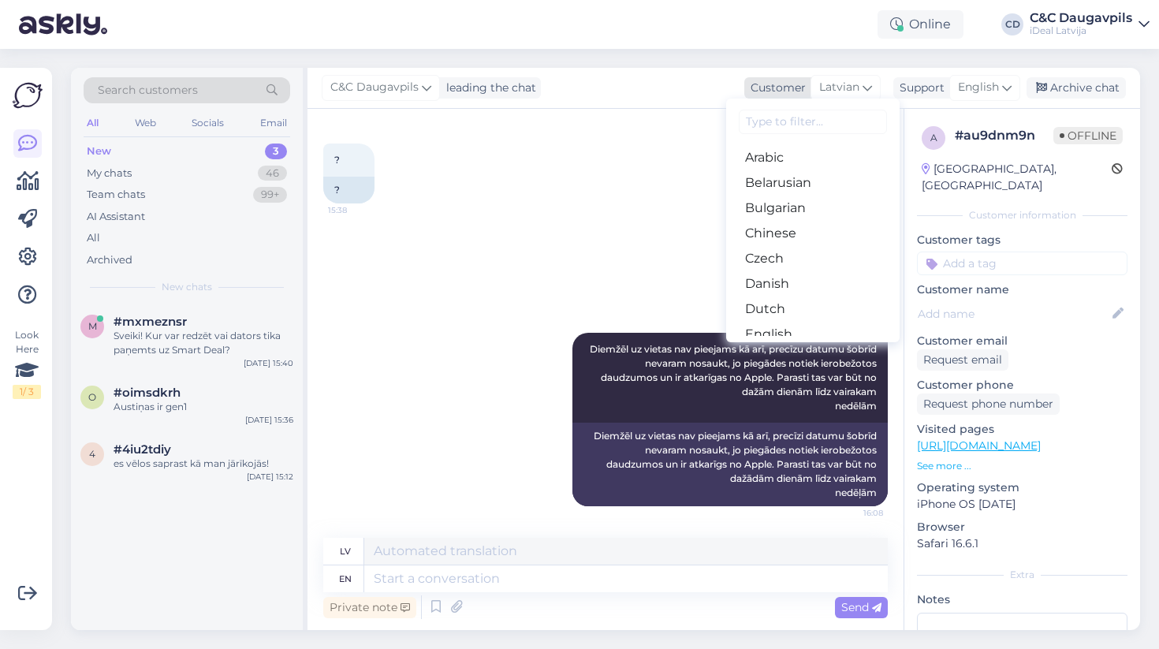
click at [773, 91] on div "Customer" at bounding box center [775, 88] width 62 height 17
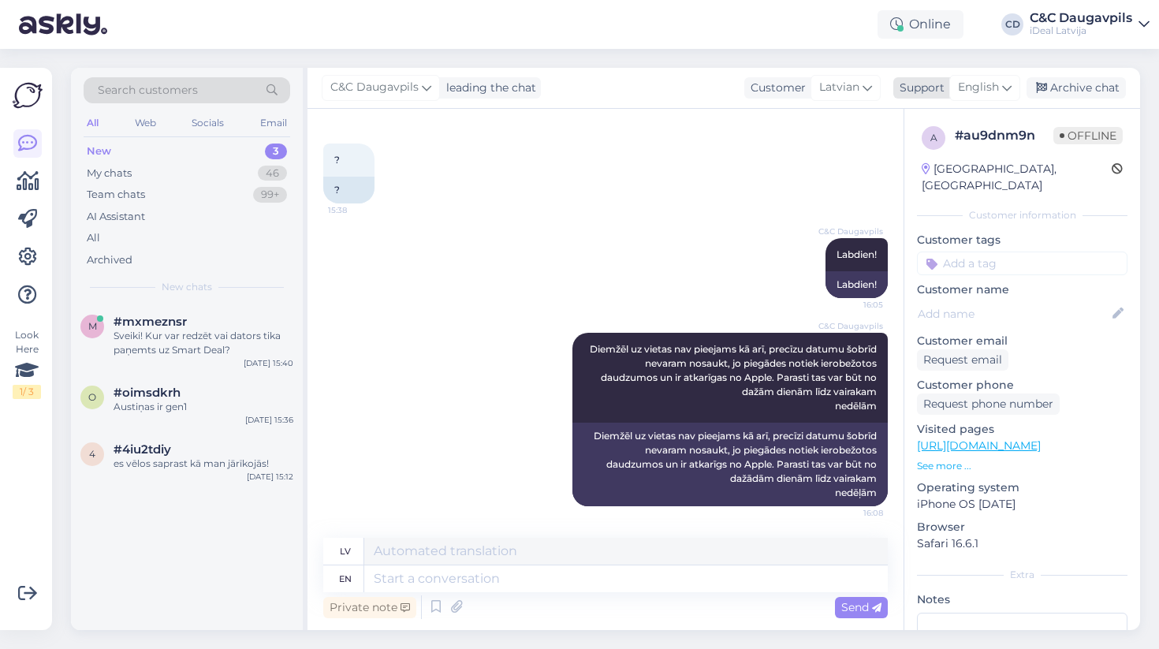
click at [926, 87] on div "Support" at bounding box center [918, 88] width 51 height 17
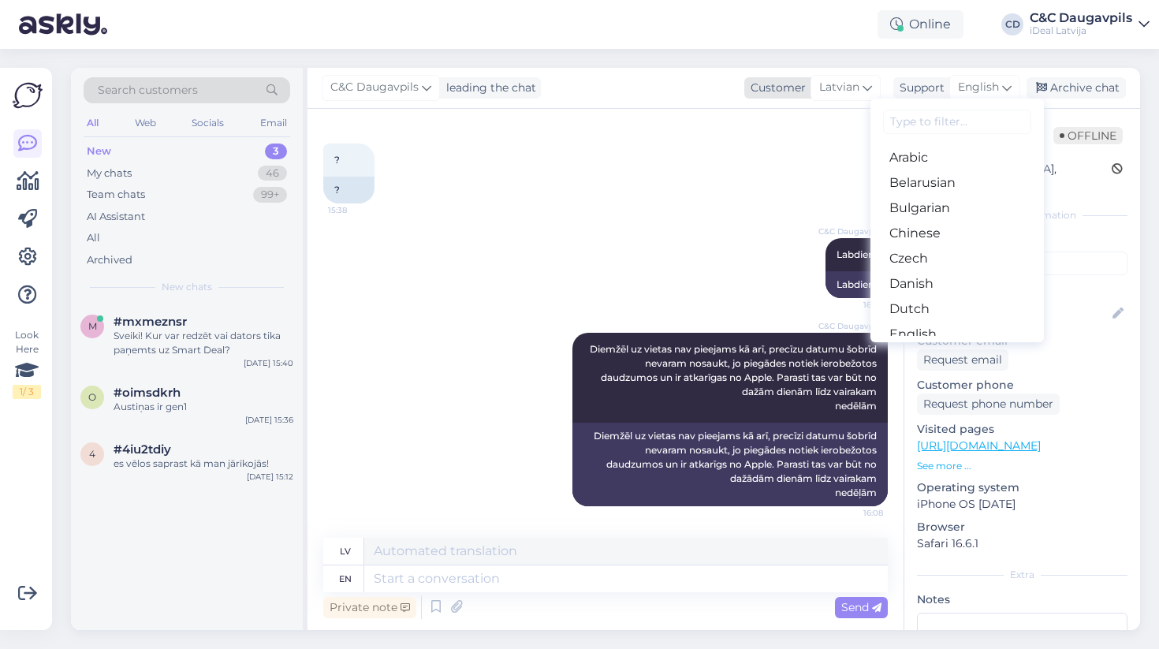
click at [789, 86] on div "Customer" at bounding box center [775, 88] width 62 height 17
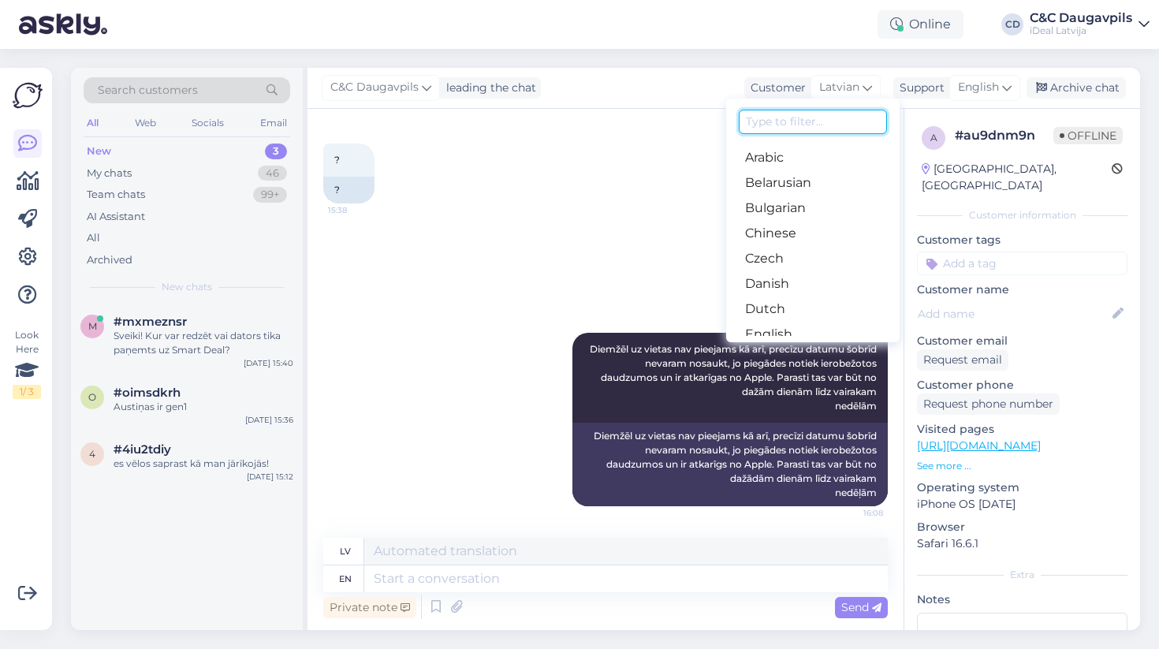
click at [801, 127] on input at bounding box center [813, 122] width 148 height 24
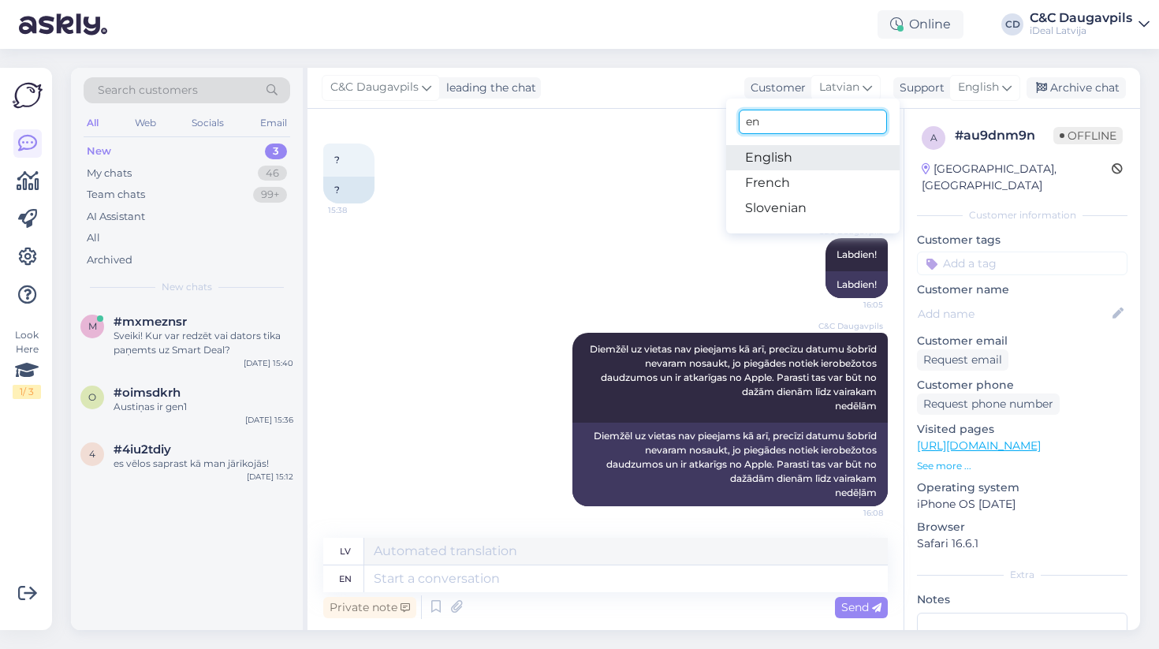
type input "en"
click at [778, 161] on link "English" at bounding box center [812, 157] width 173 height 25
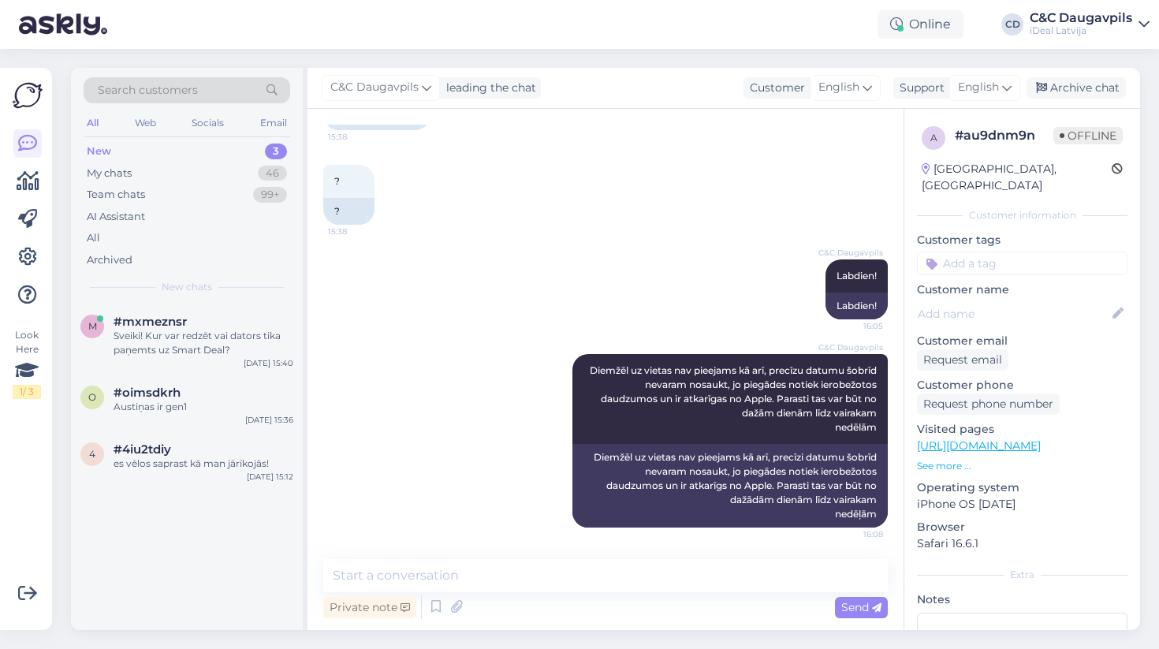
scroll to position [384, 0]
drag, startPoint x: 721, startPoint y: 483, endPoint x: 738, endPoint y: 533, distance: 52.6
click at [738, 533] on div "C&C Daugavpils Diemžēl uz vietas nav pieejams kā arī, precīzu datumu šobrīd nev…" at bounding box center [605, 441] width 565 height 208
drag, startPoint x: 738, startPoint y: 533, endPoint x: 712, endPoint y: 676, distance: 145.1
click at [712, 648] on html "Online CD C&C Daugavpils iDeal [GEOGRAPHIC_DATA] Look Here 1 / 3 Get more Your …" at bounding box center [579, 324] width 1159 height 649
